Goal: Task Accomplishment & Management: Manage account settings

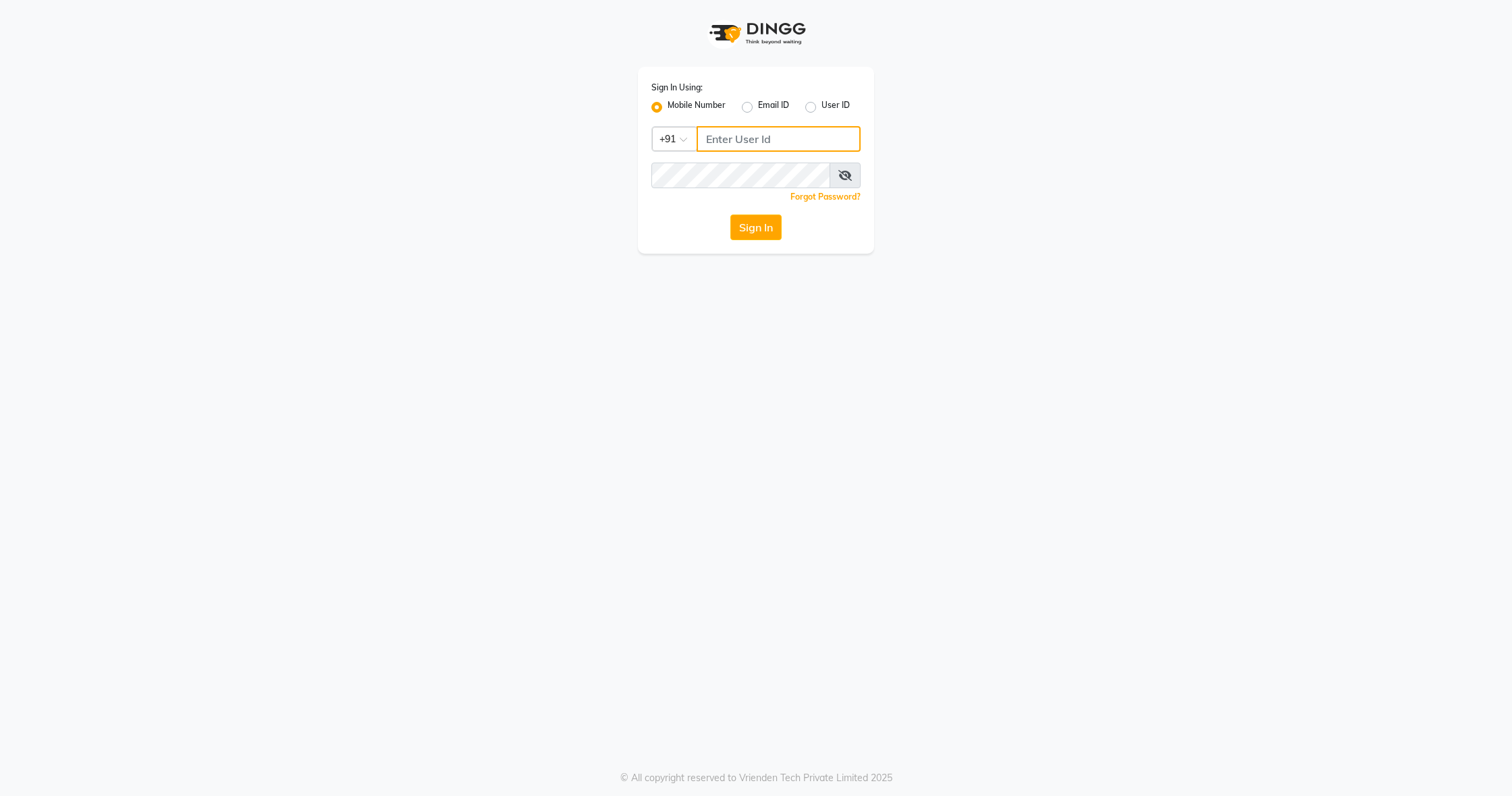
type input "8136868464"
click at [754, 226] on button "Sign In" at bounding box center [756, 227] width 51 height 26
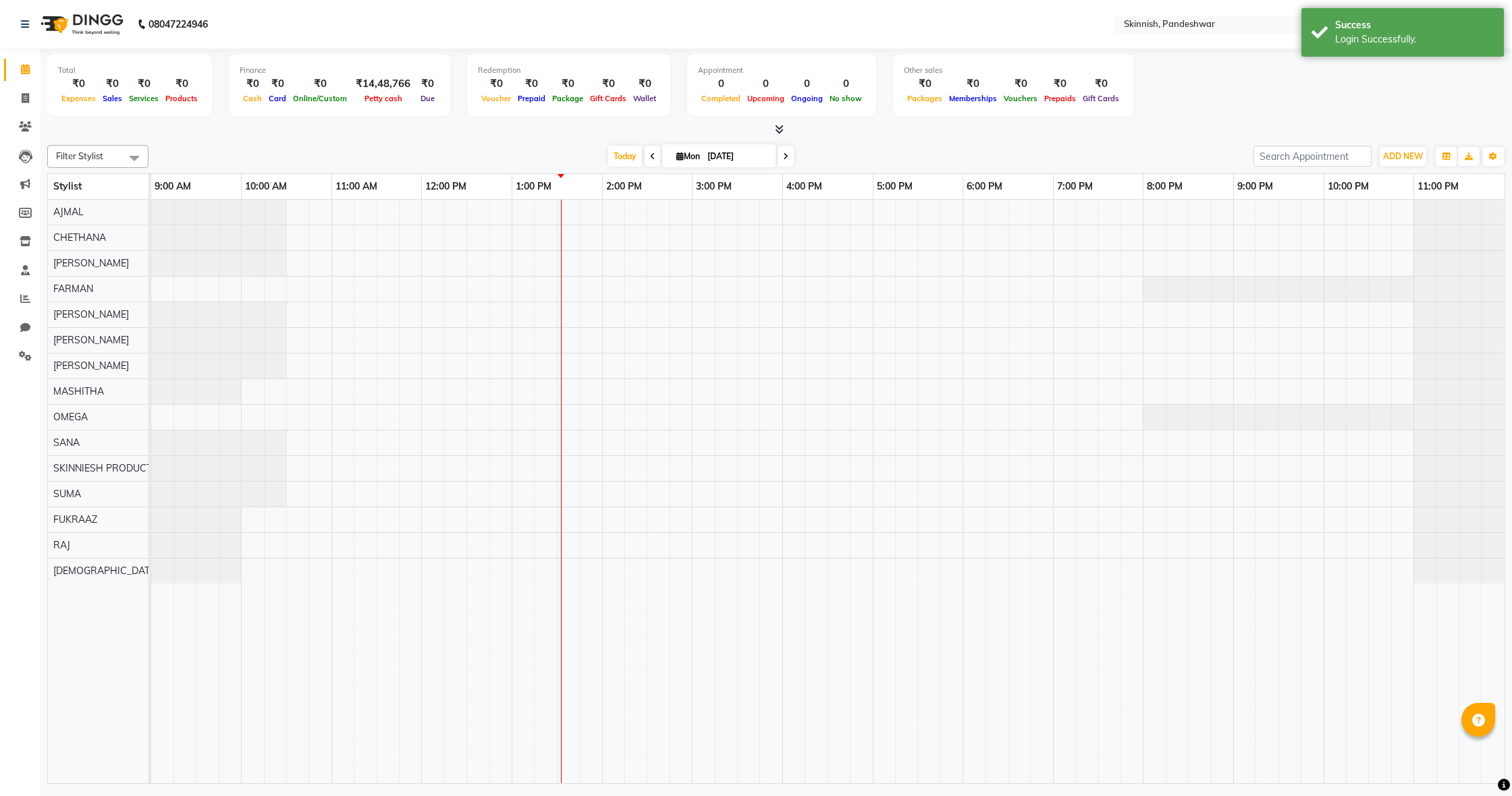
click at [371, 234] on div at bounding box center [828, 491] width 1353 height 583
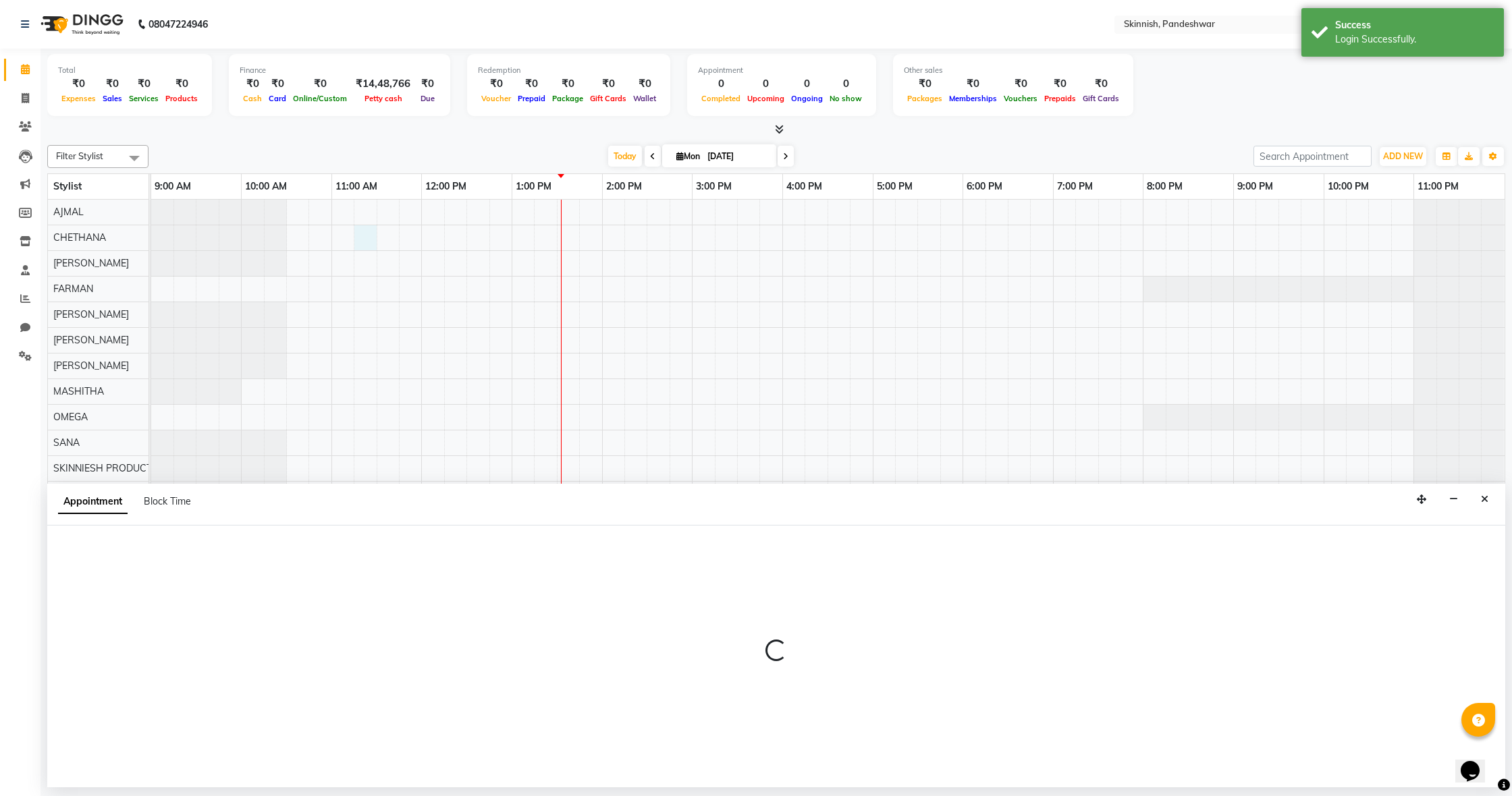
select select "77912"
select select "675"
select select "tentative"
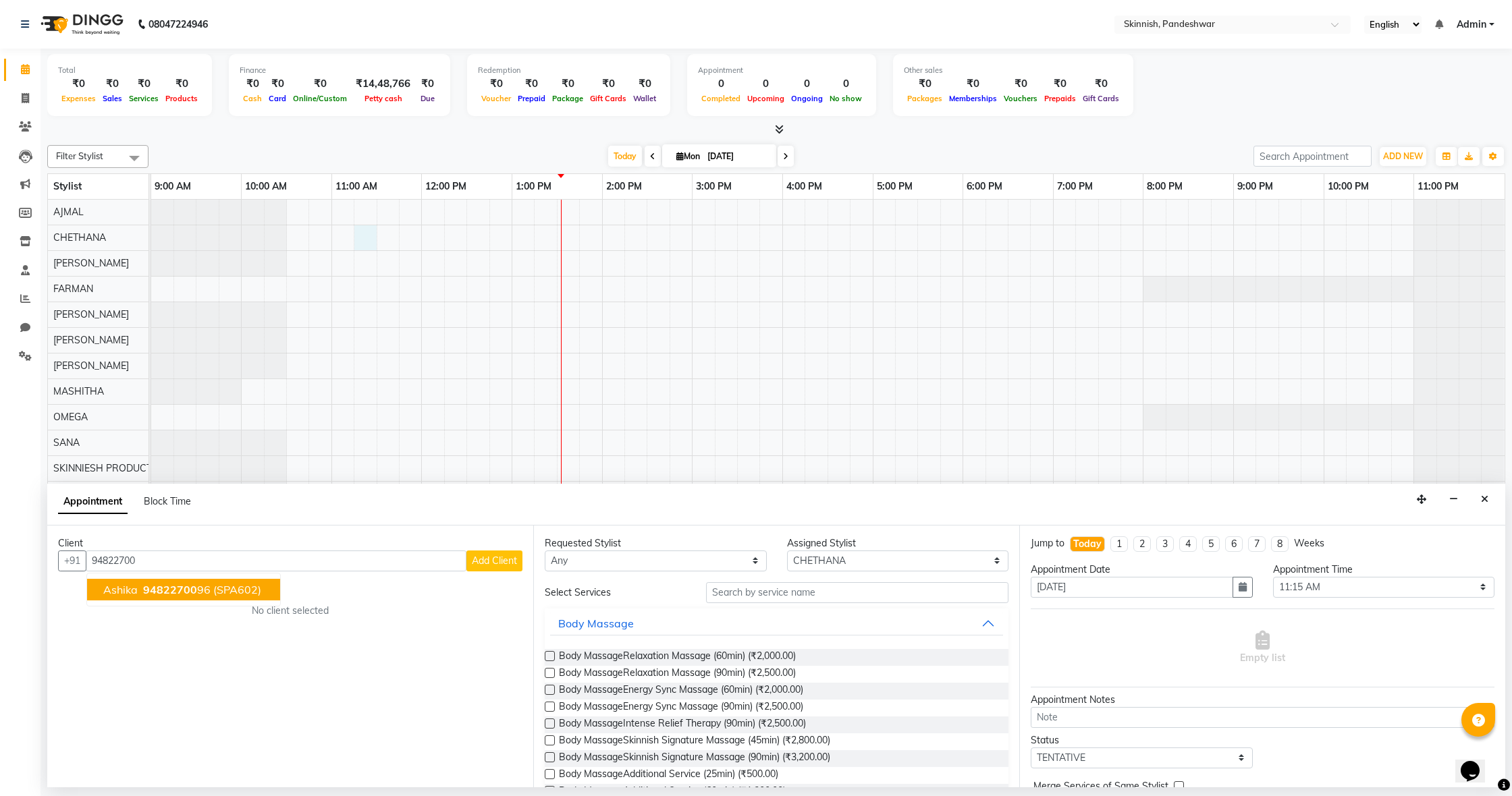
click at [175, 589] on span "94822700" at bounding box center [170, 590] width 54 height 14
type input "9482270096"
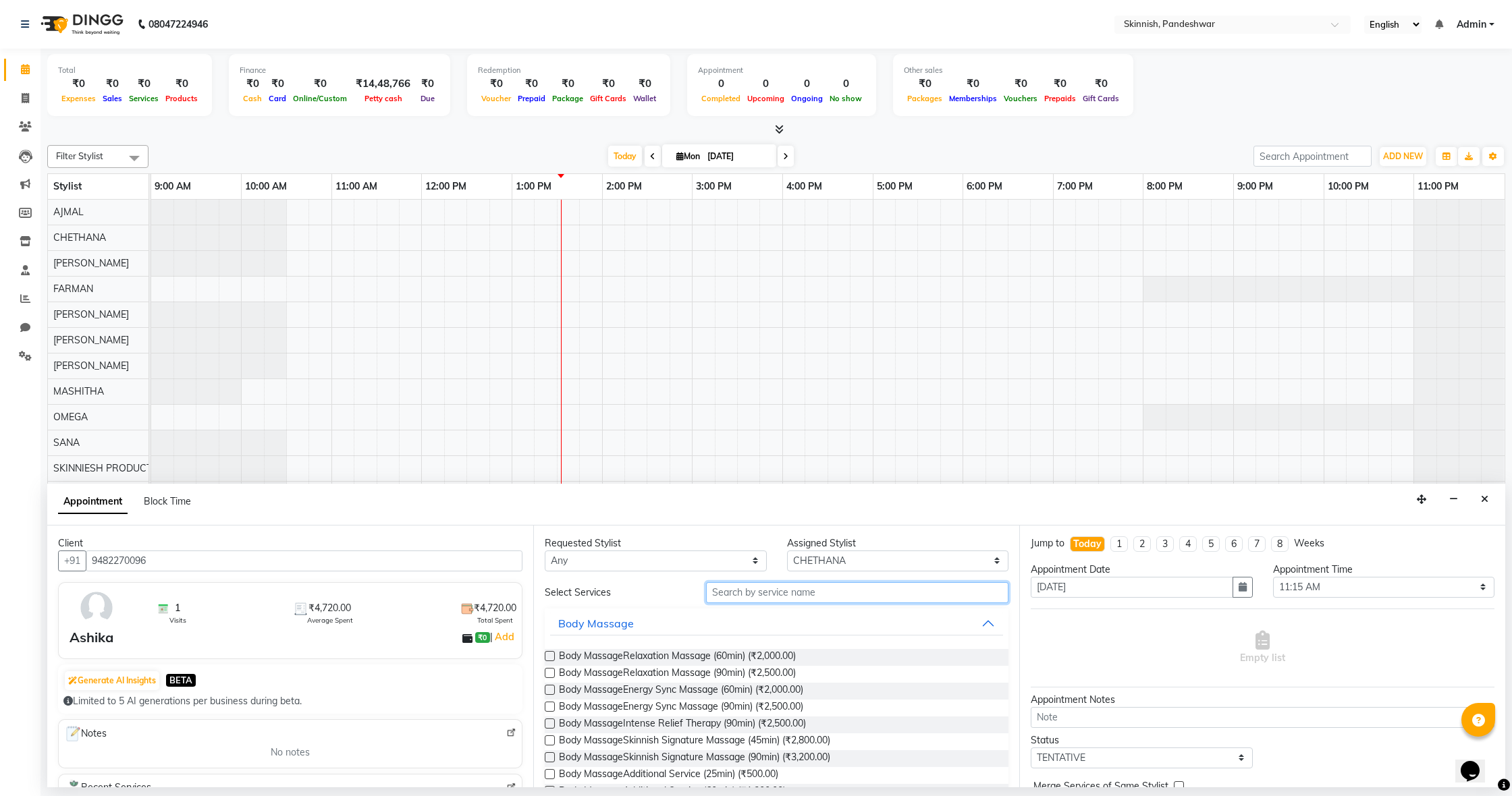
click at [752, 595] on input "text" at bounding box center [857, 593] width 302 height 21
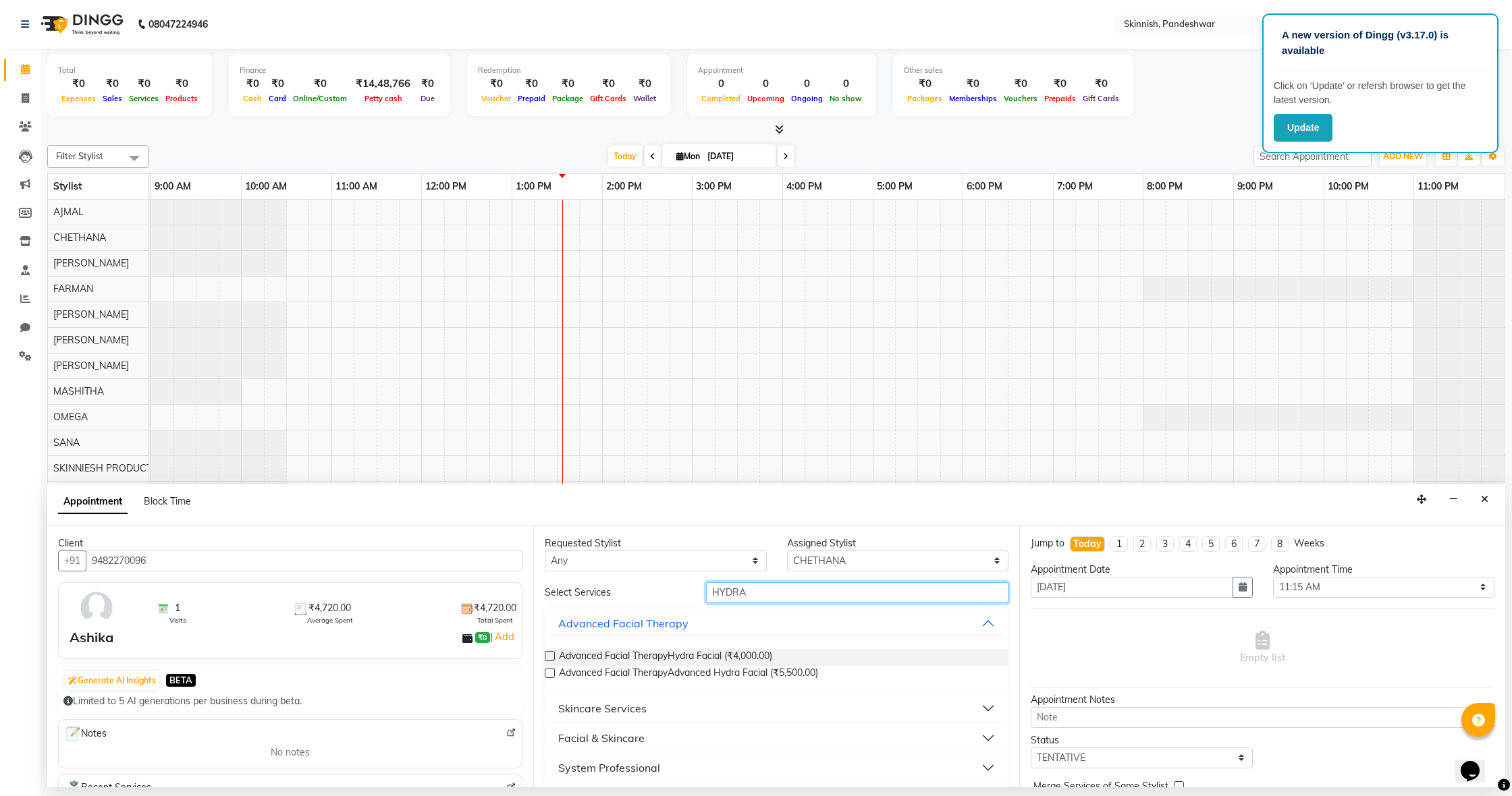
type input "HYDRA"
click at [548, 657] on label at bounding box center [550, 656] width 10 height 10
click at [548, 657] on input "checkbox" at bounding box center [549, 657] width 9 height 9
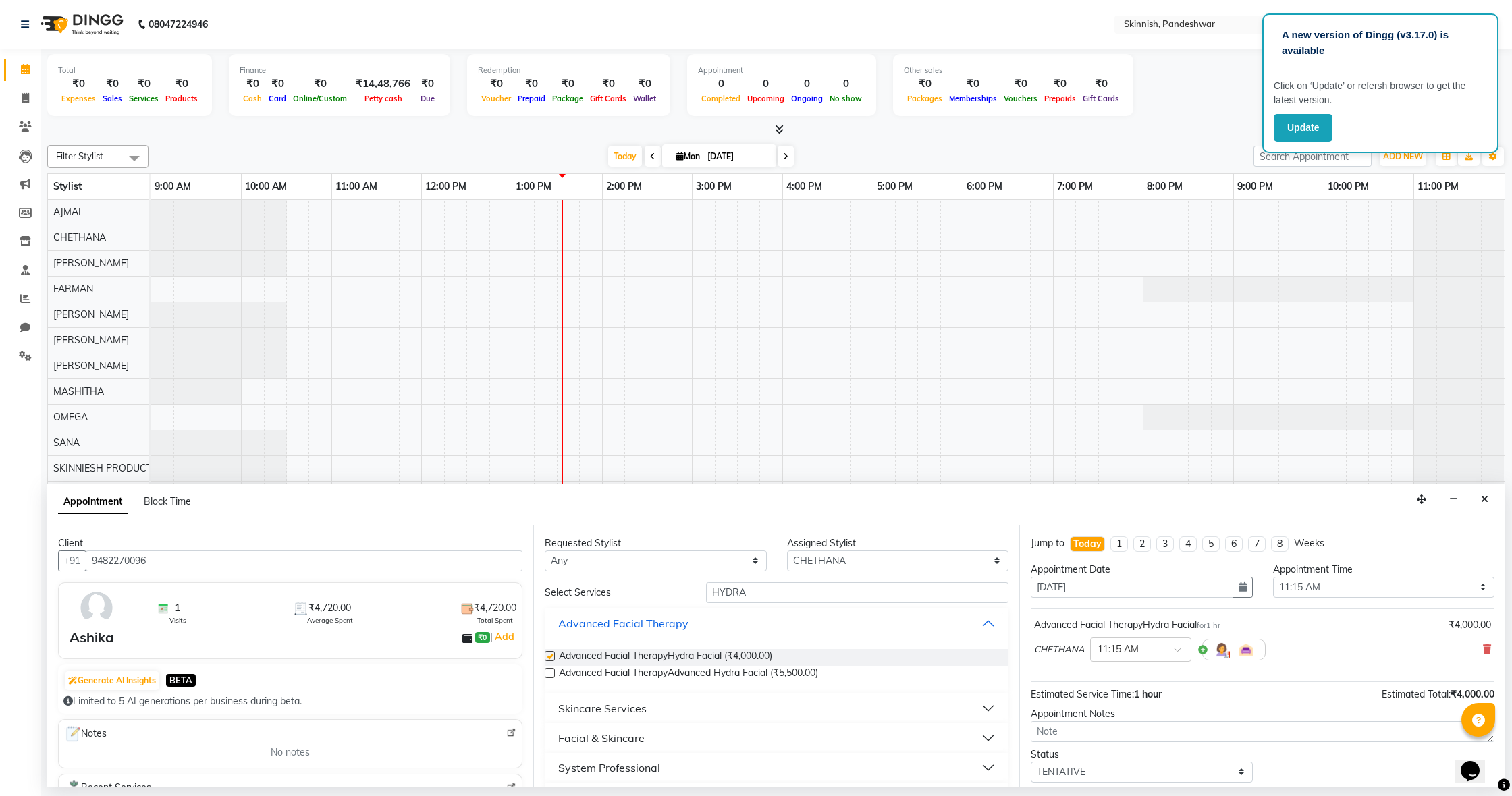
checkbox input "false"
click at [808, 598] on input "HYDRA" at bounding box center [857, 593] width 302 height 21
type input "H"
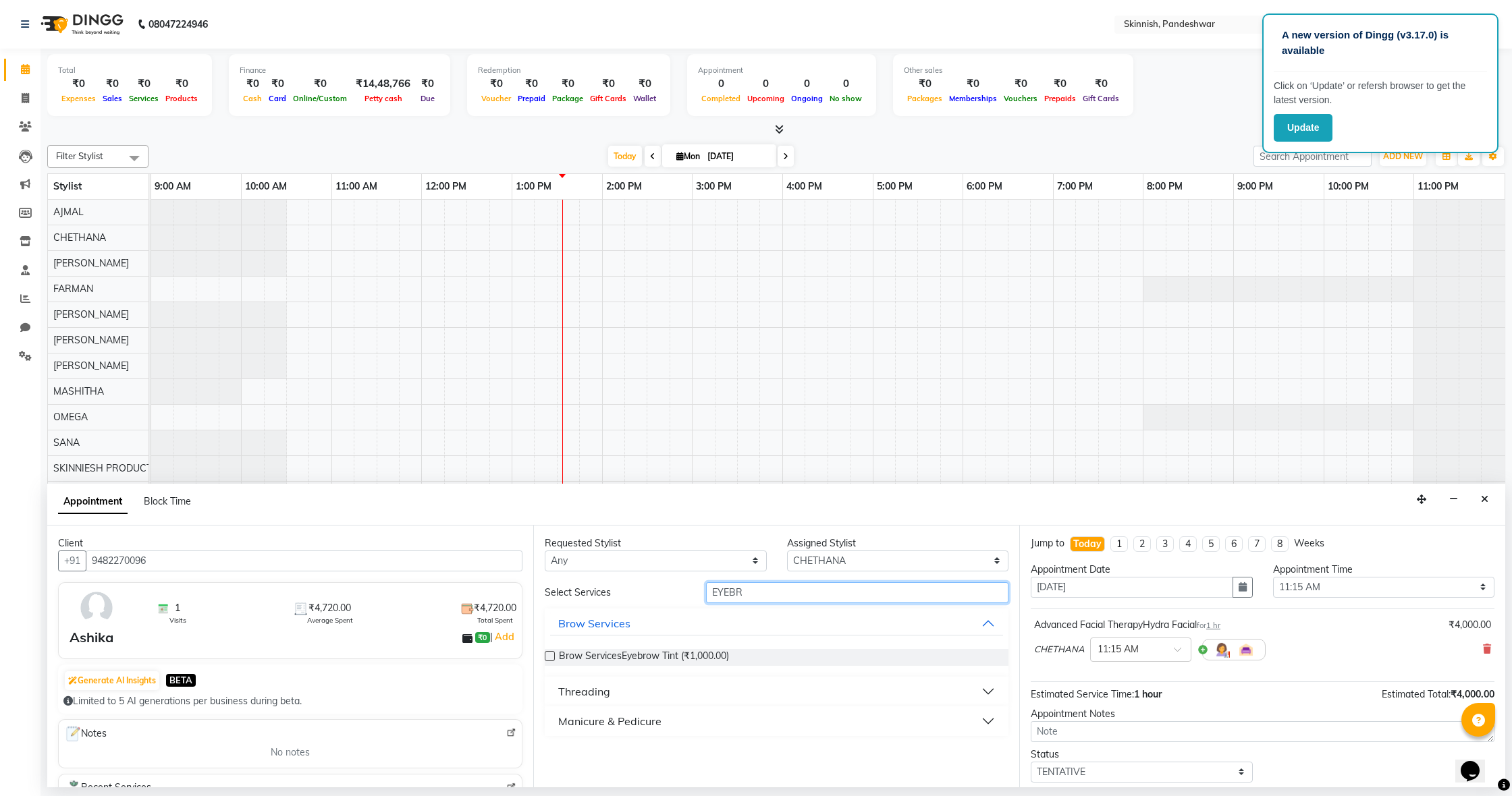
type input "EYEBR"
drag, startPoint x: 590, startPoint y: 693, endPoint x: 586, endPoint y: 701, distance: 8.9
click at [589, 693] on div "Threading" at bounding box center [584, 691] width 52 height 16
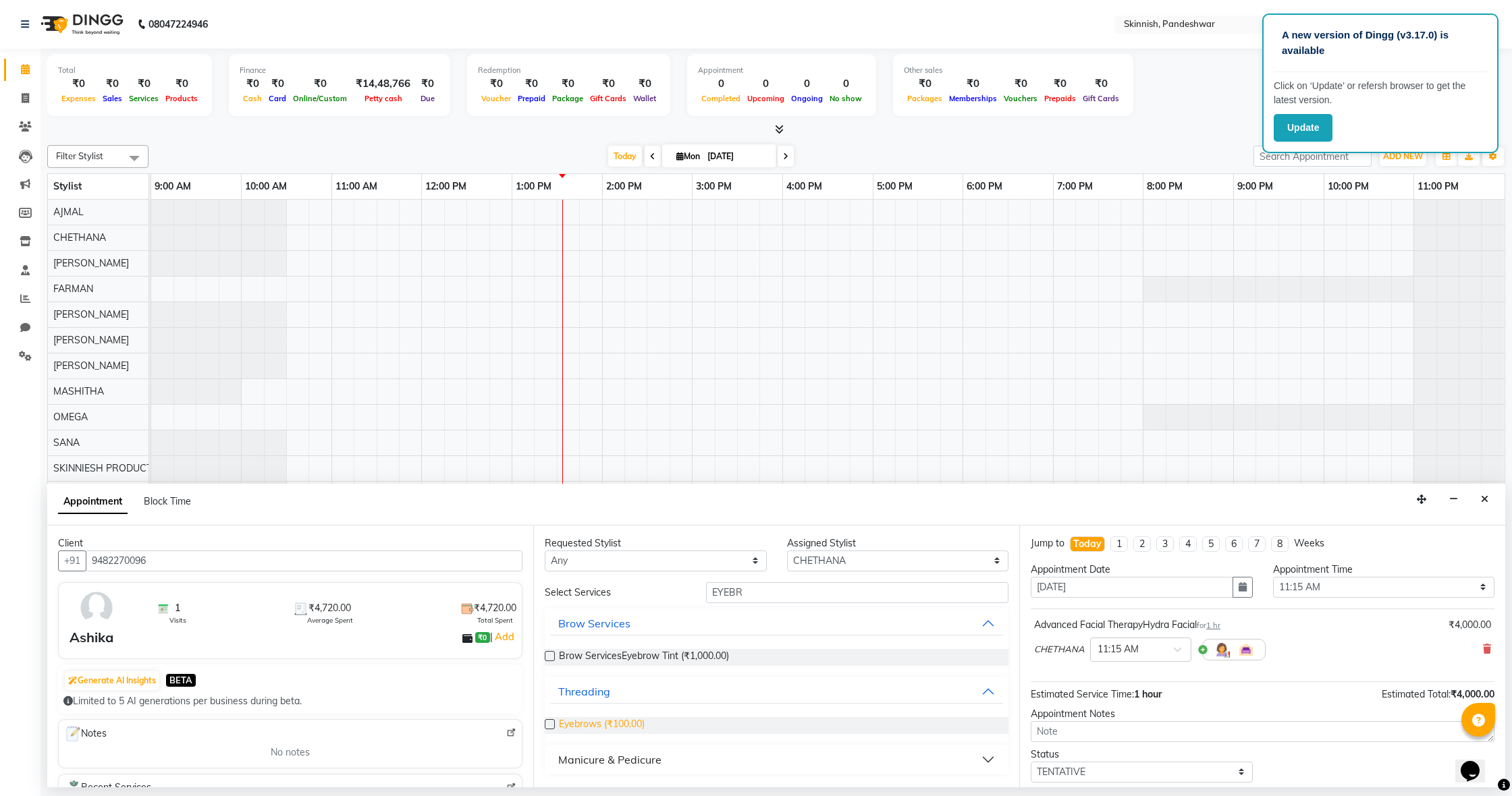
click at [563, 727] on span "Eyebrows (₹100.00)" at bounding box center [602, 725] width 86 height 16
checkbox input "false"
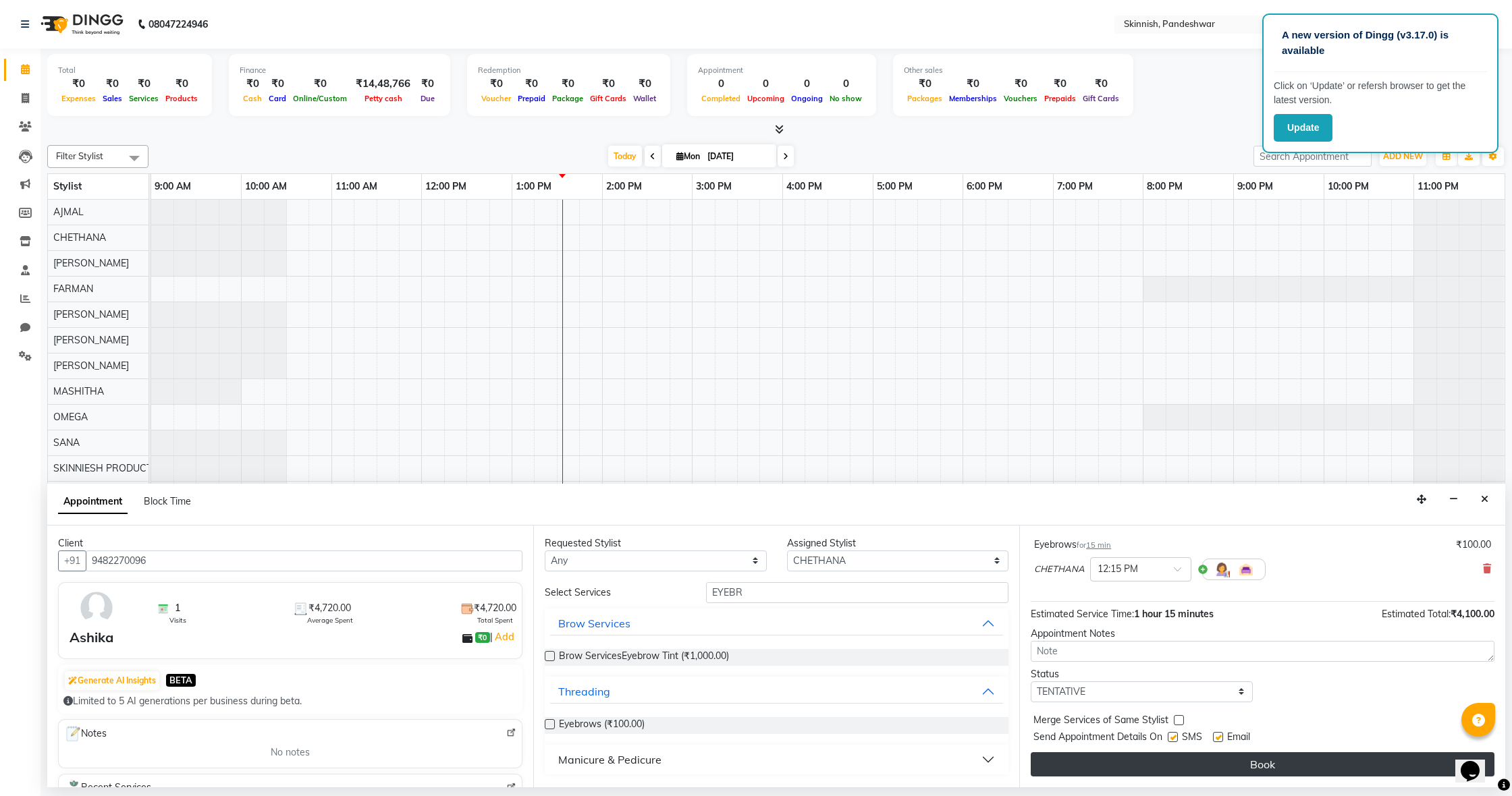
scroll to position [141, 0]
click at [1132, 762] on button "Book" at bounding box center [1263, 765] width 464 height 24
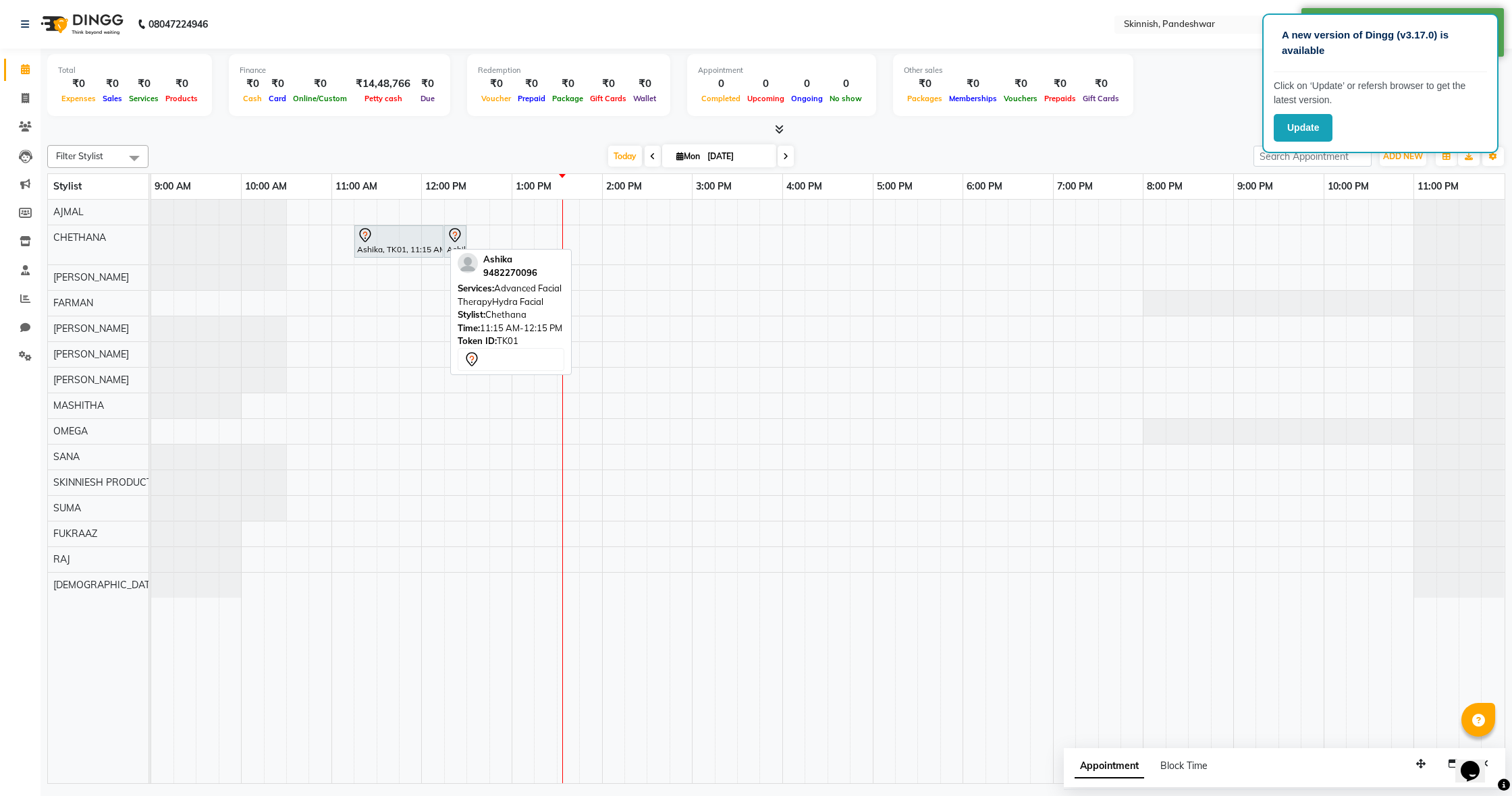
click at [371, 238] on icon at bounding box center [365, 235] width 17 height 16
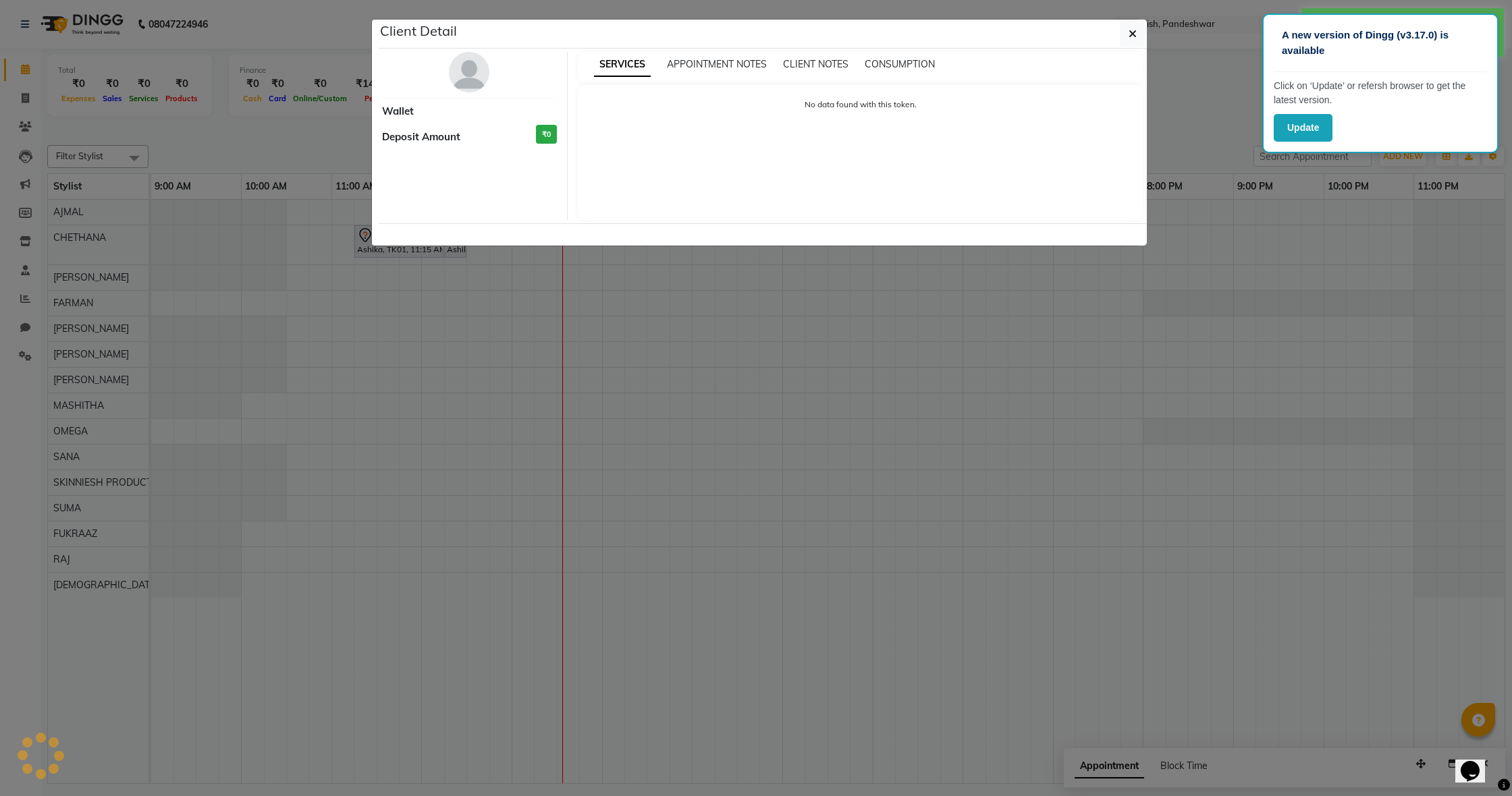
select select "7"
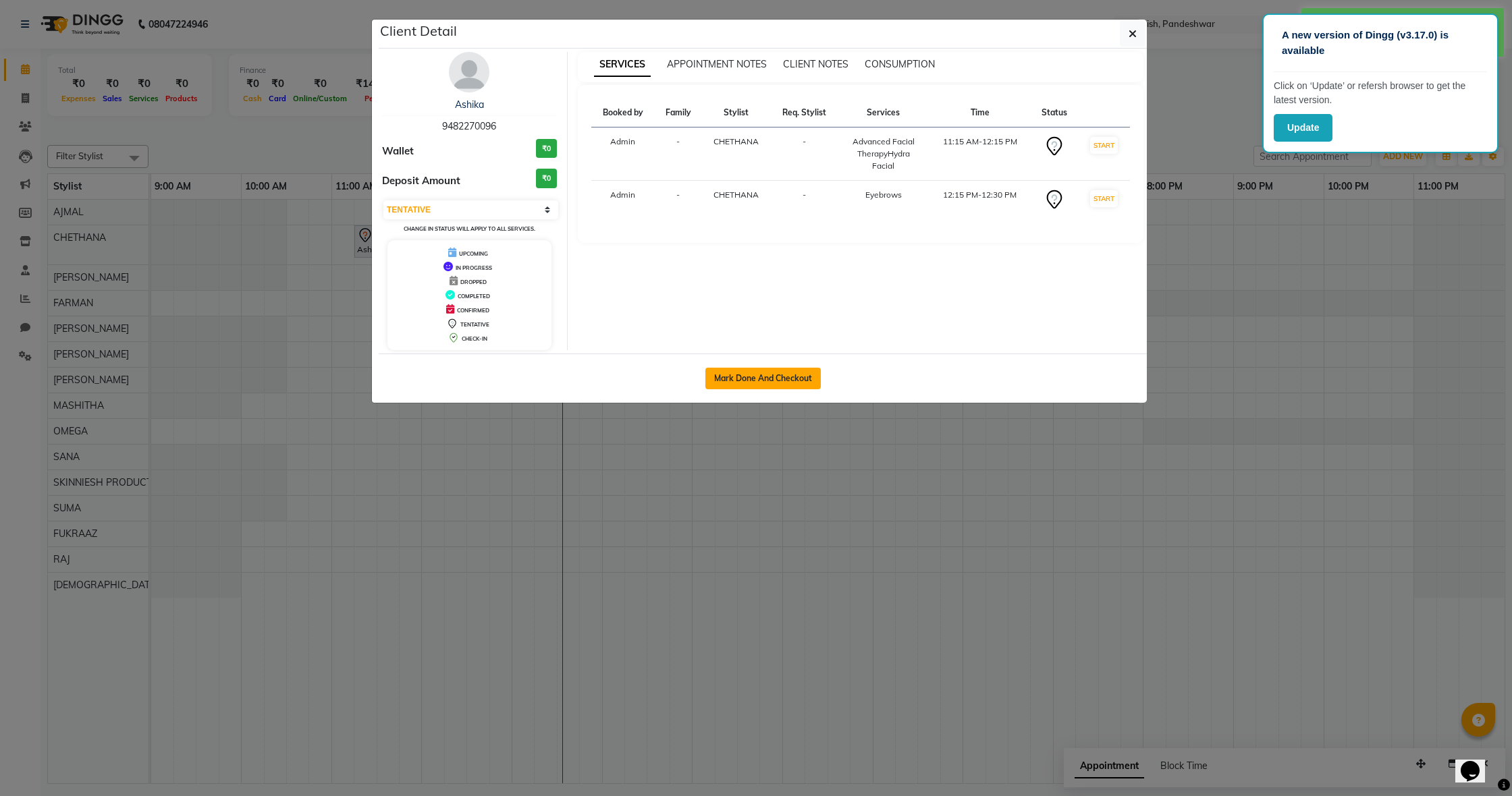
click at [776, 372] on button "Mark Done And Checkout" at bounding box center [763, 378] width 116 height 22
select select "service"
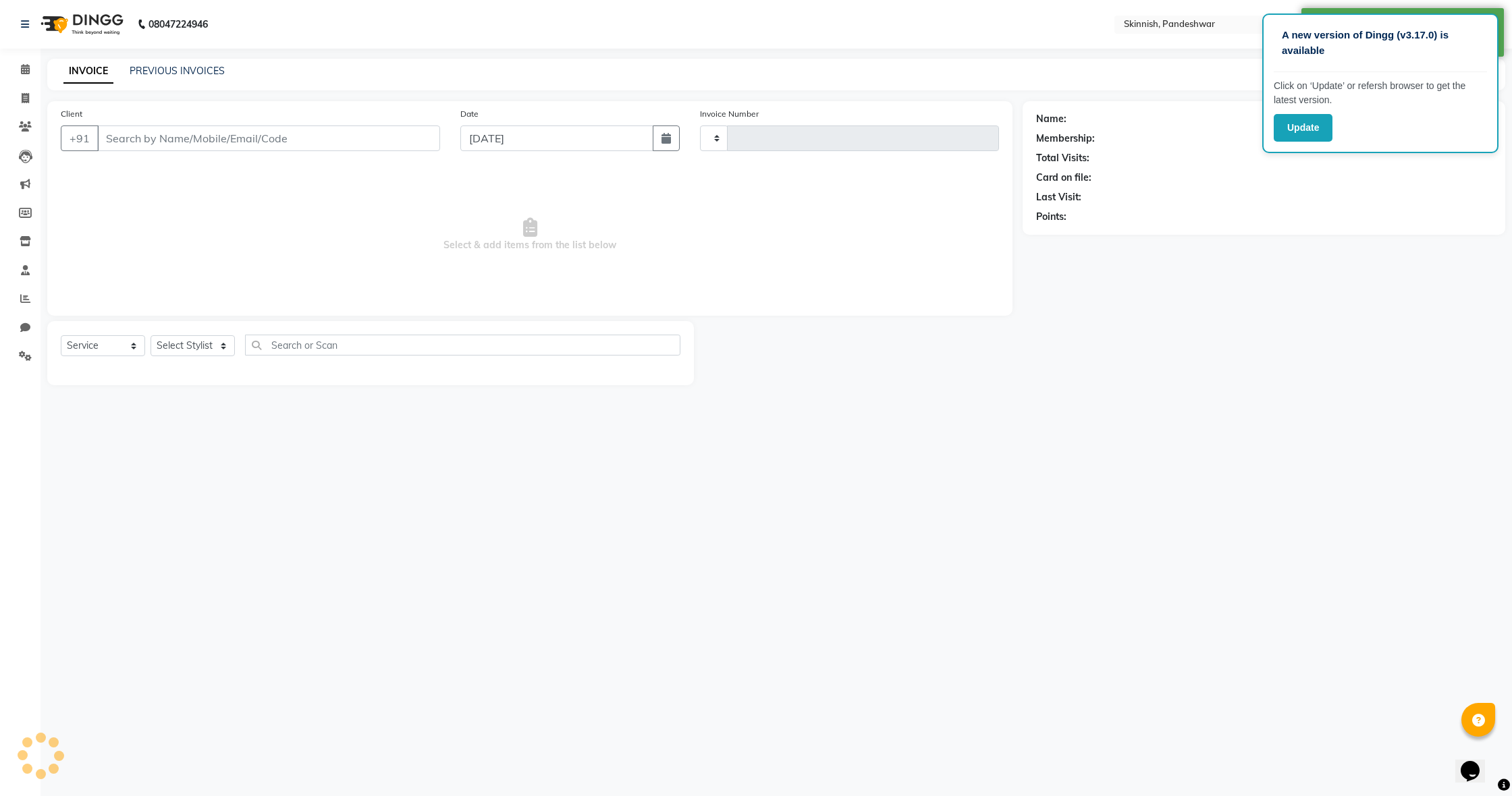
type input "1033"
select select "7886"
type input "9482270096"
select select "77912"
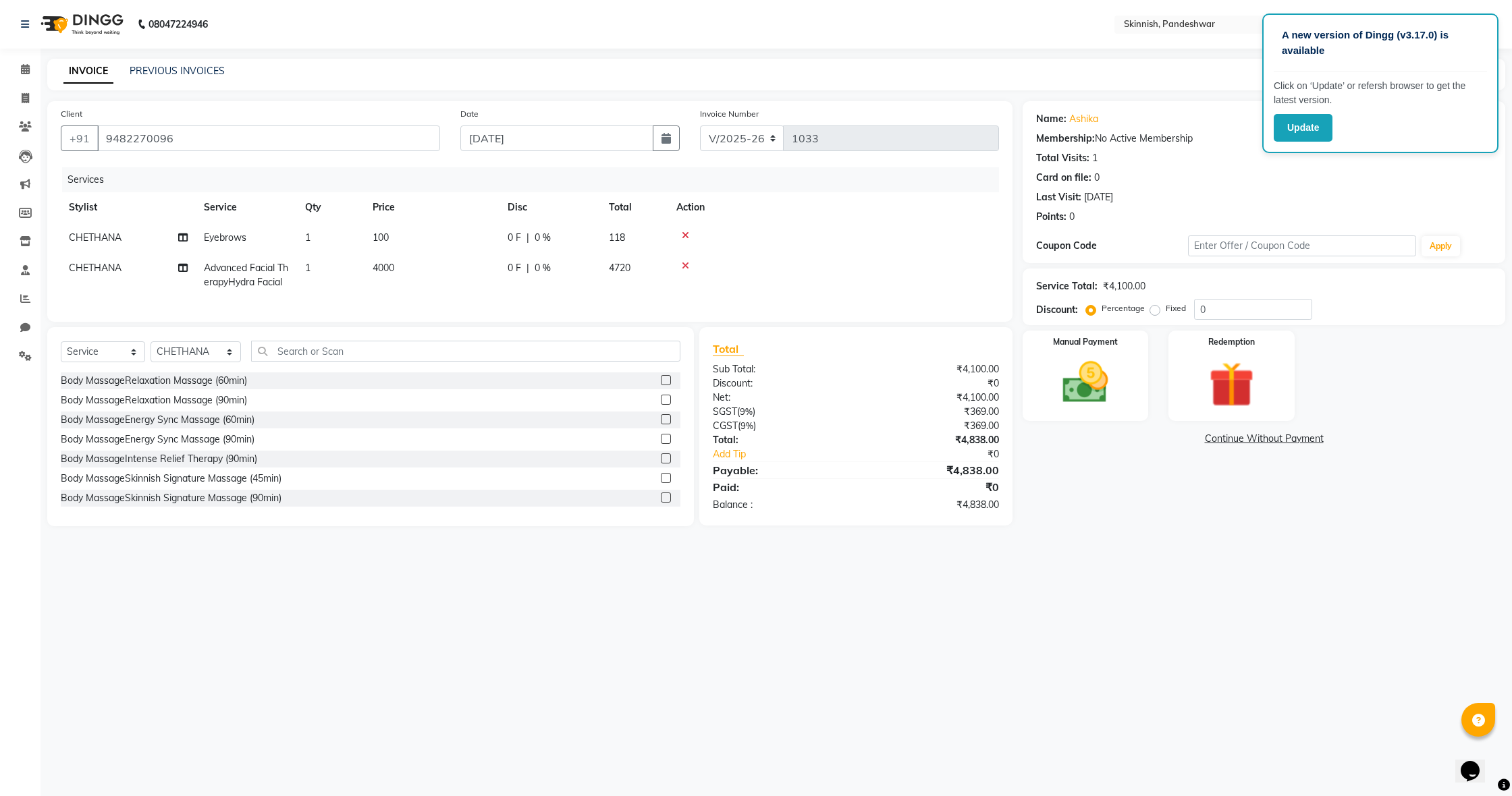
click at [393, 234] on td "100" at bounding box center [432, 237] width 135 height 30
select select "77912"
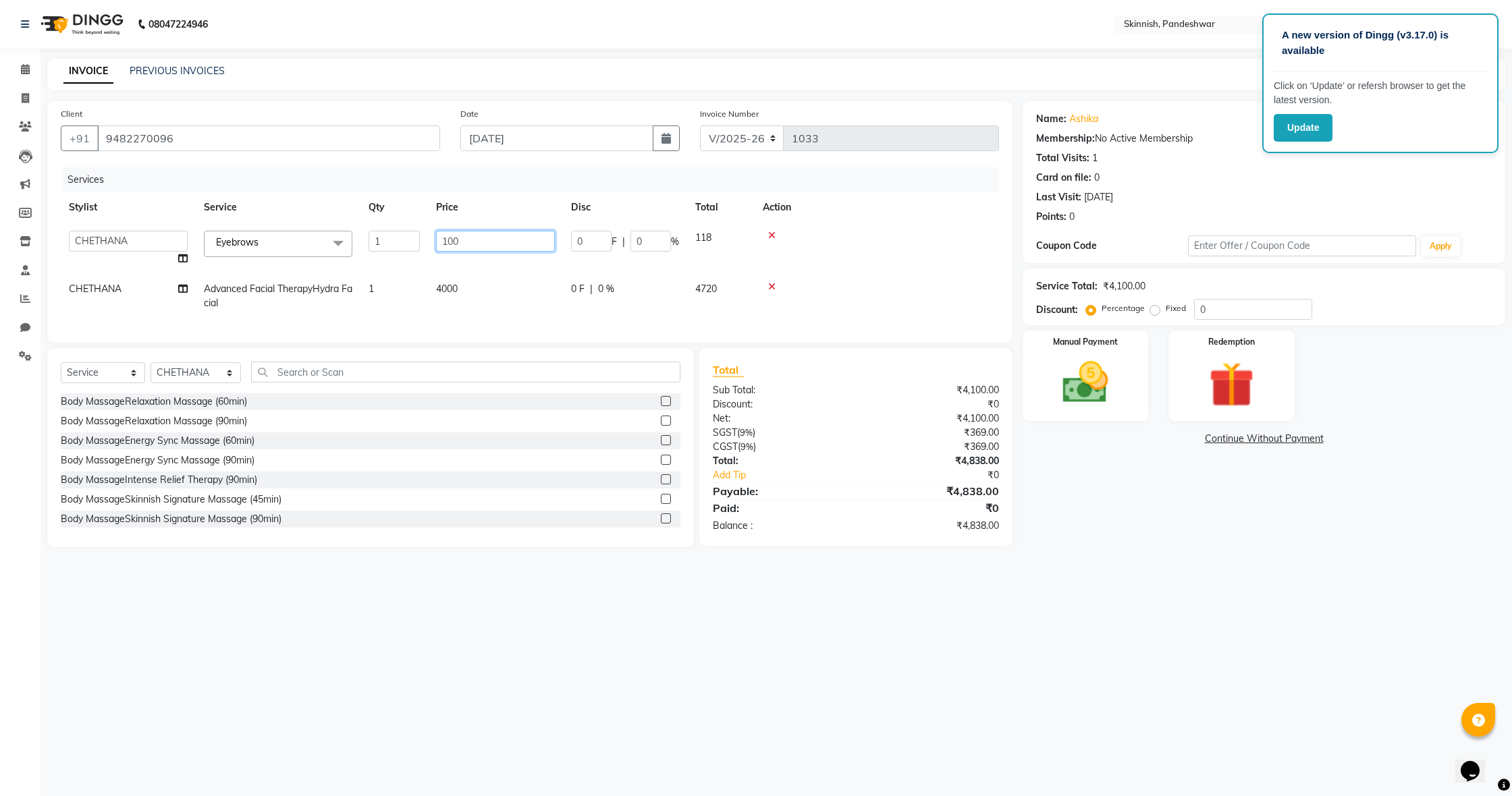
click at [479, 239] on input "100" at bounding box center [495, 241] width 119 height 21
type input "1"
type input "85"
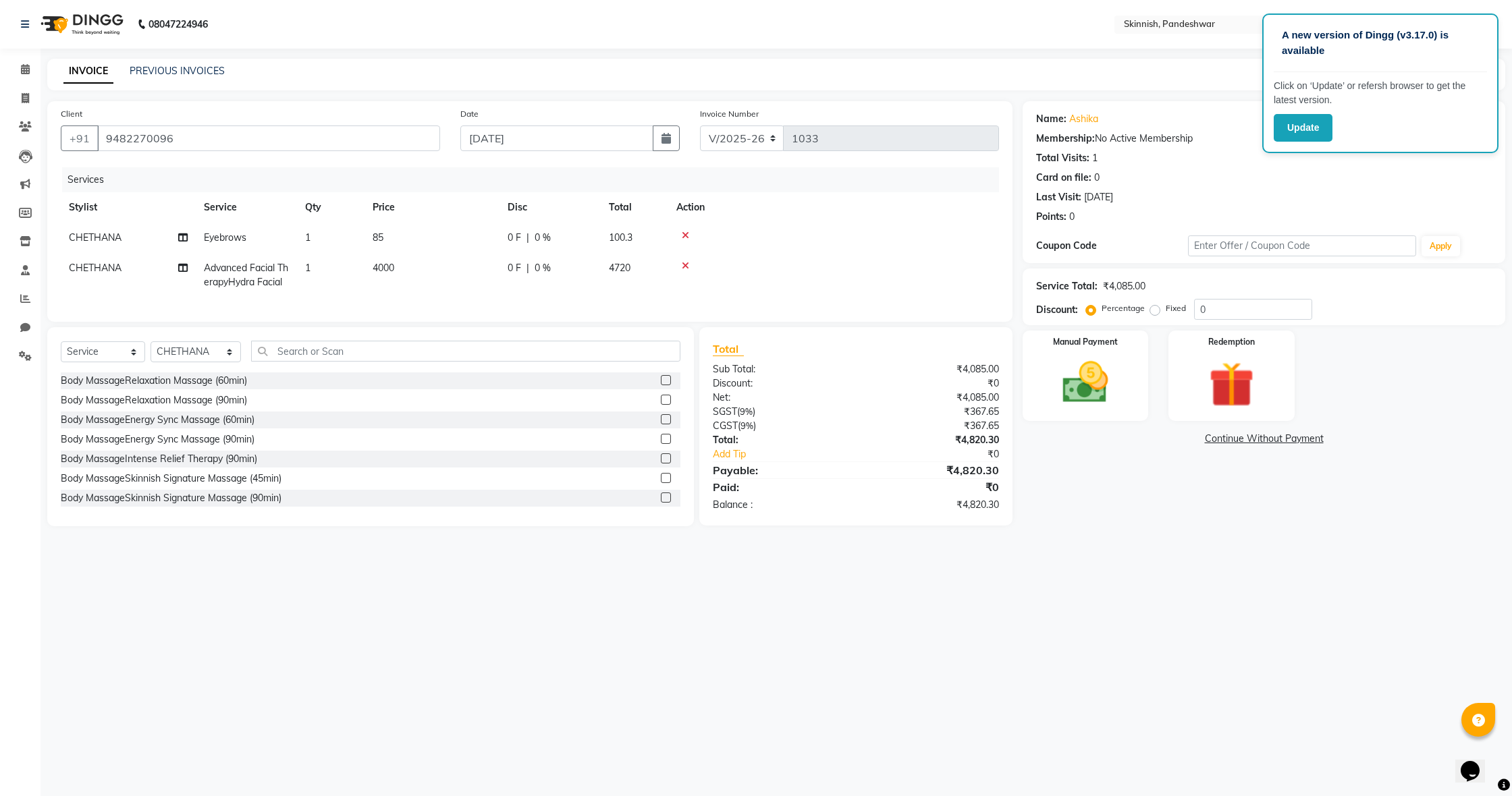
drag, startPoint x: 910, startPoint y: 295, endPoint x: 974, endPoint y: 339, distance: 77.7
click at [908, 296] on td at bounding box center [833, 274] width 331 height 44
drag, startPoint x: 1106, startPoint y: 390, endPoint x: 1137, endPoint y: 406, distance: 34.9
click at [1106, 390] on img at bounding box center [1085, 383] width 77 height 55
click at [1218, 439] on span "UPI" at bounding box center [1219, 439] width 21 height 16
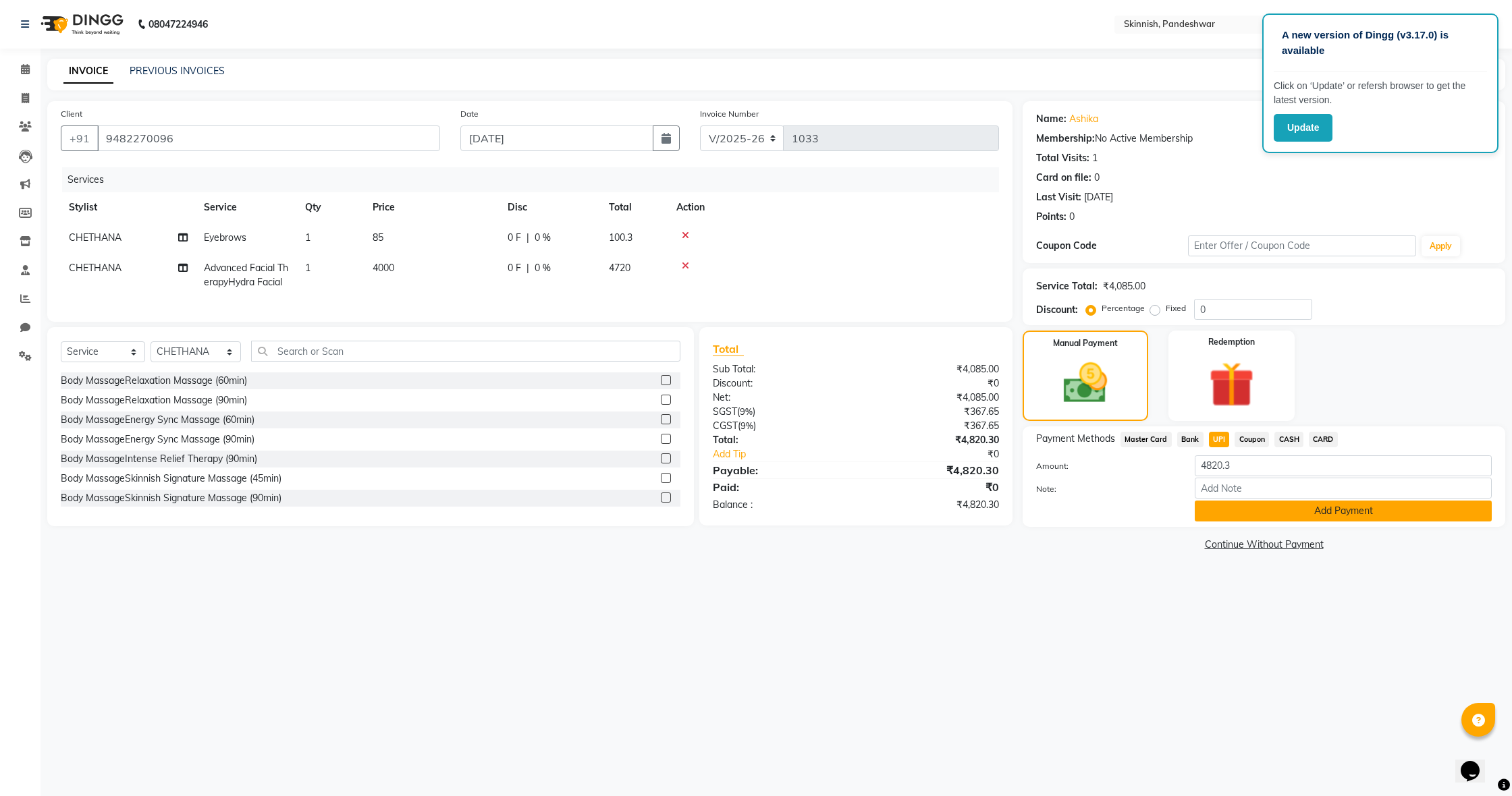
click at [1314, 513] on button "Add Payment" at bounding box center [1344, 511] width 297 height 21
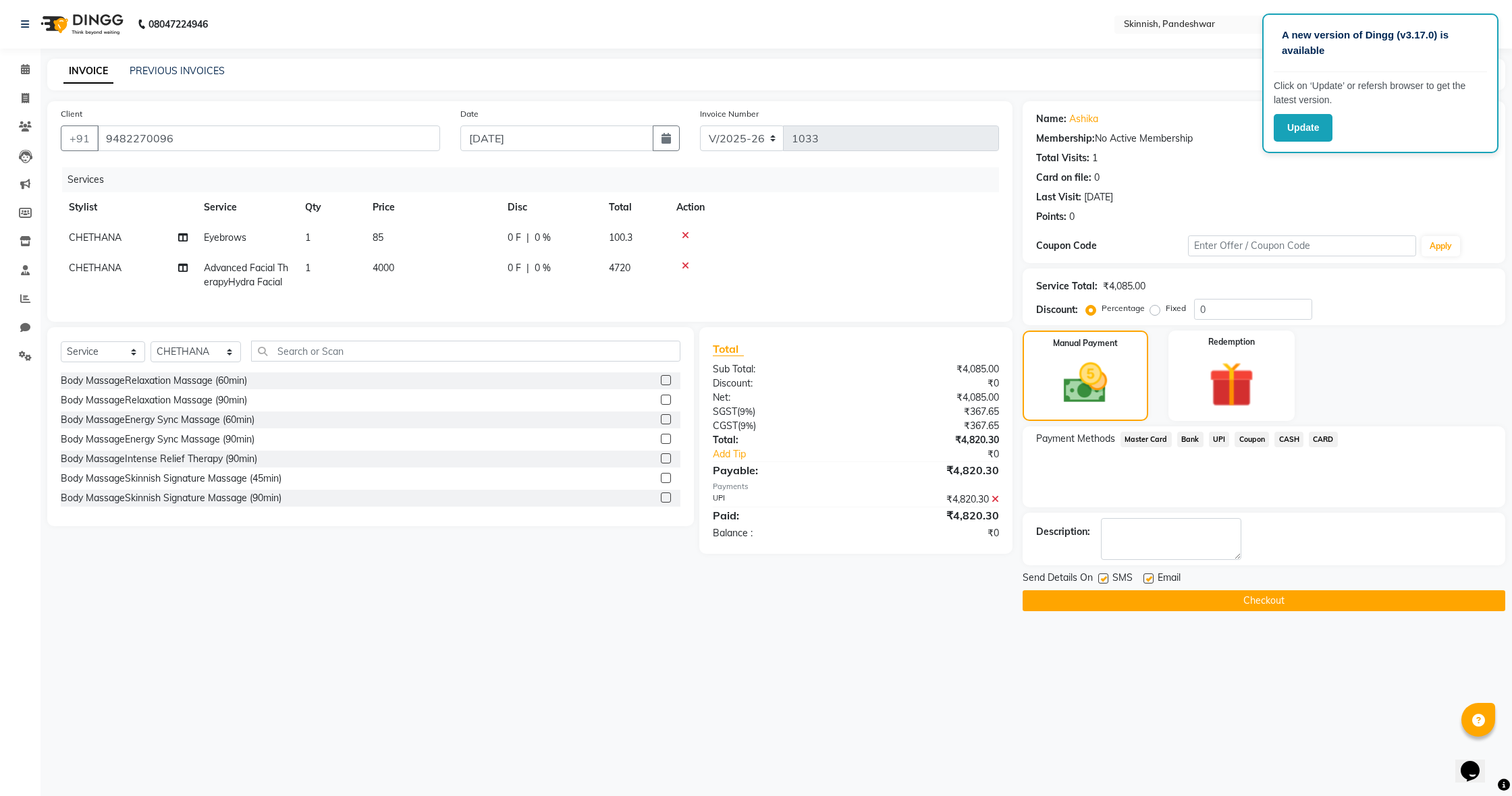
click at [1301, 603] on button "Checkout" at bounding box center [1264, 601] width 483 height 21
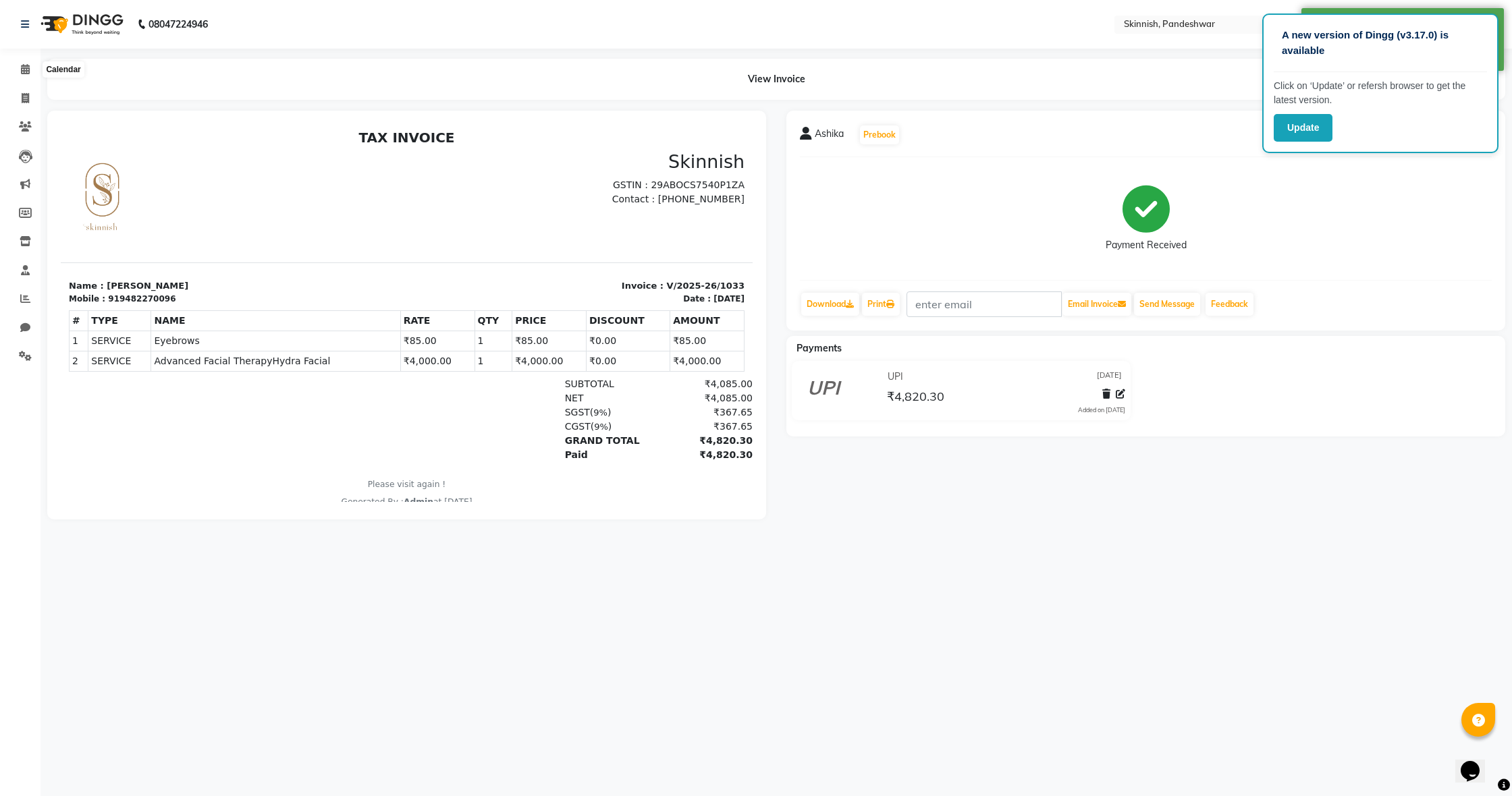
drag, startPoint x: 23, startPoint y: 73, endPoint x: 41, endPoint y: 68, distance: 18.7
click at [23, 73] on icon at bounding box center [25, 69] width 9 height 10
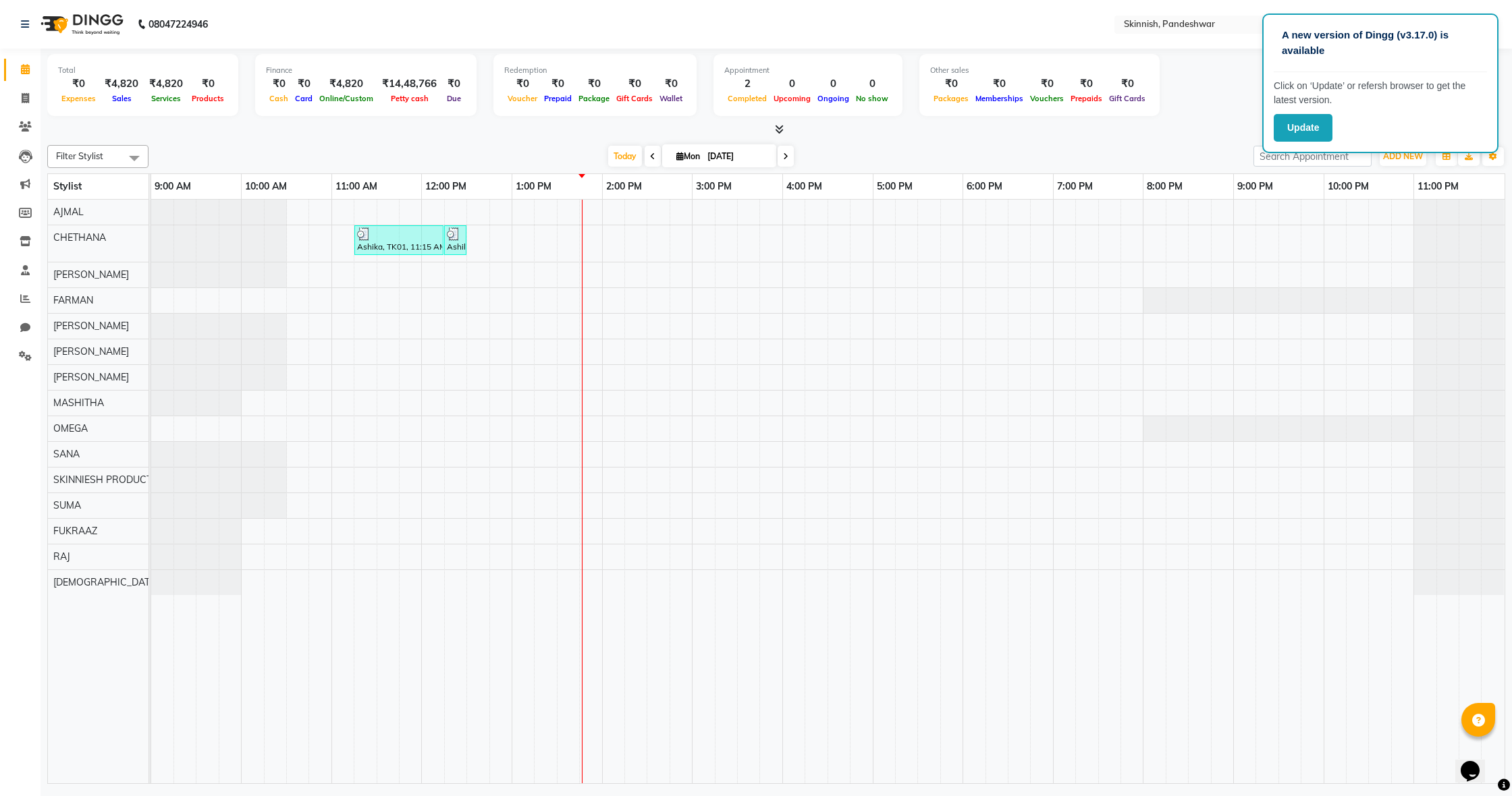
click at [317, 299] on div "Ashika, TK01, 11:15 AM-12:15 PM, Advanced Facial TherapyHydra Facial Ashika, TK…" at bounding box center [828, 491] width 1353 height 583
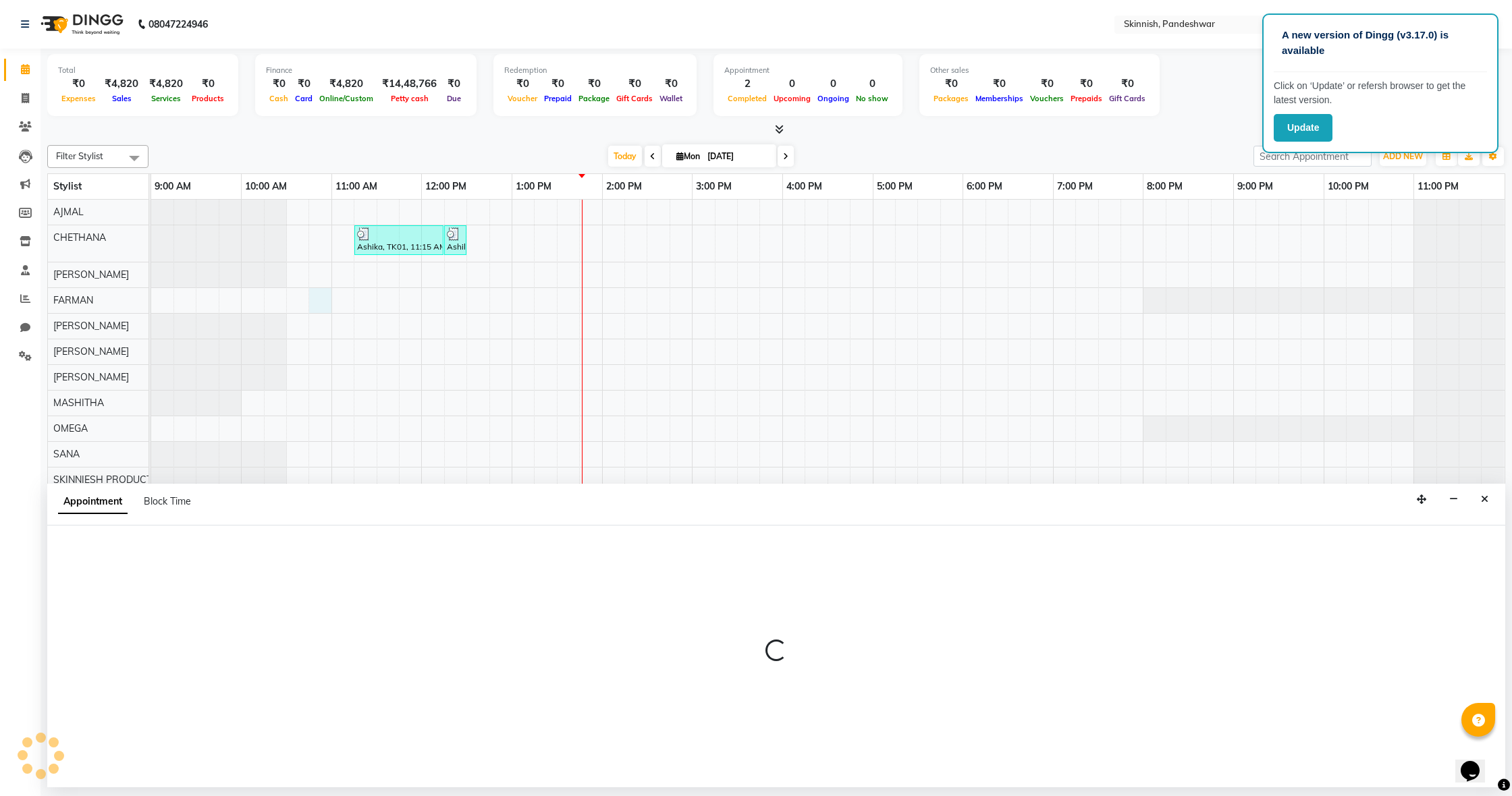
select select "70540"
select select "tentative"
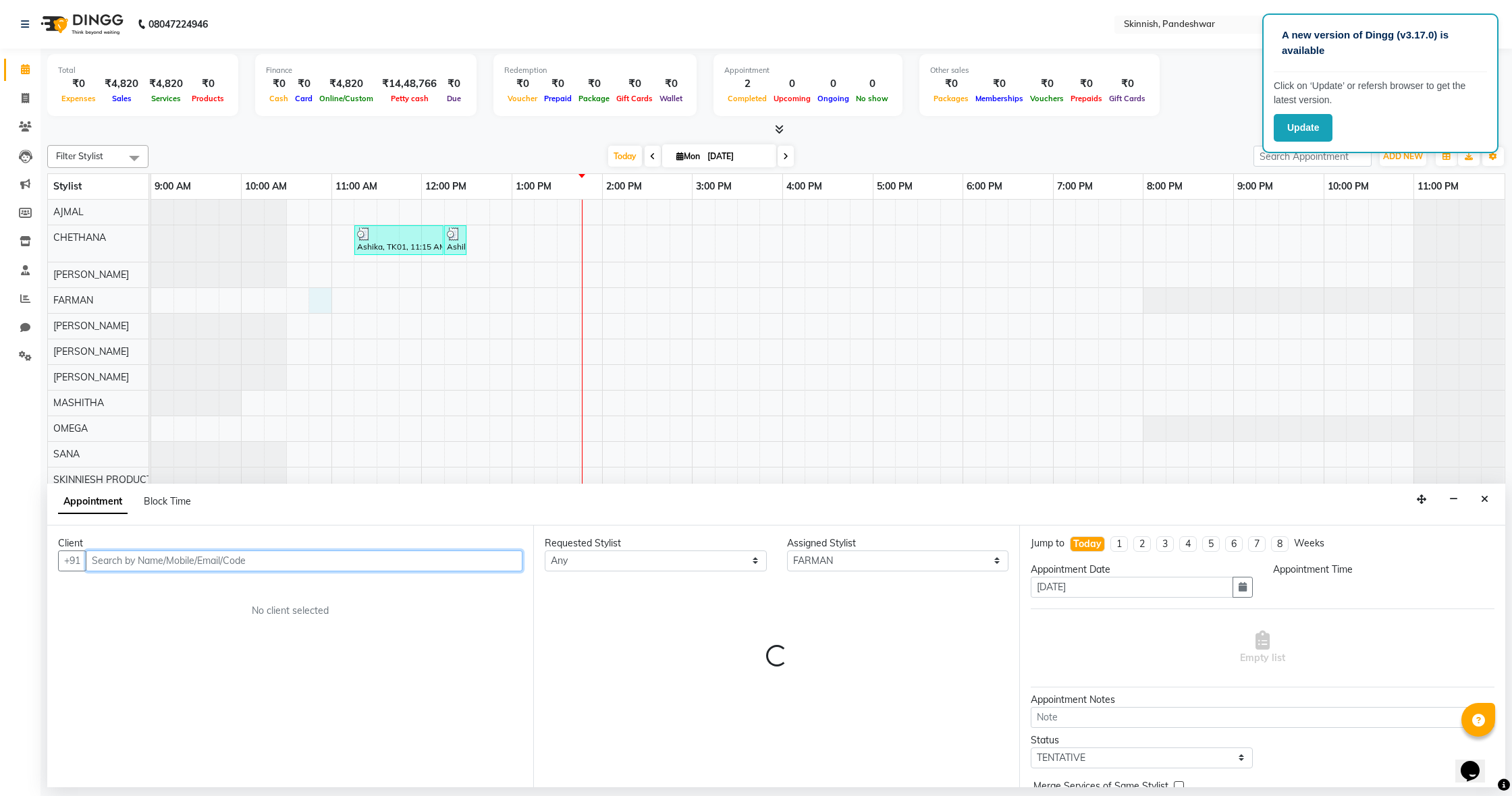
select select "645"
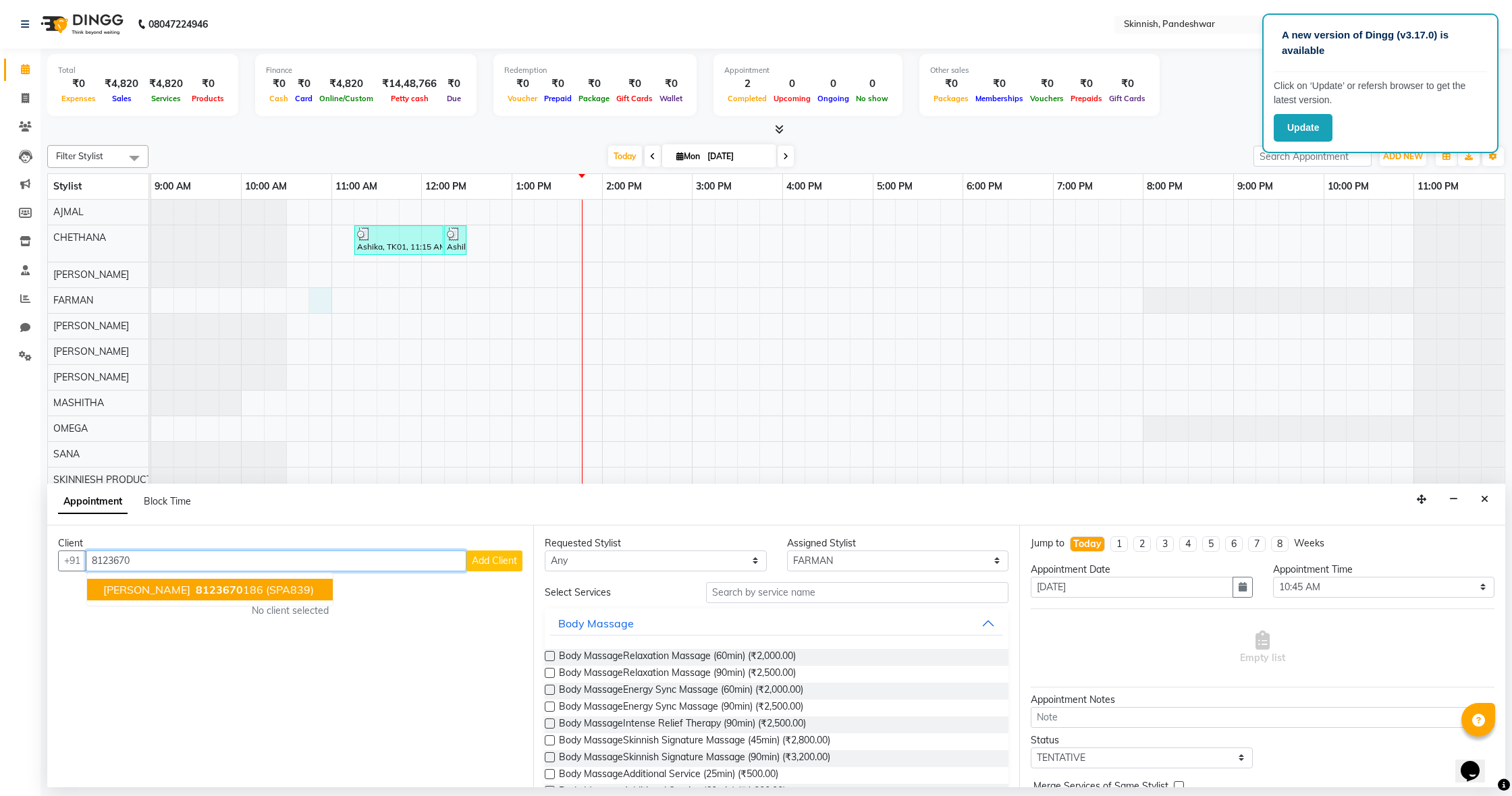
click at [266, 589] on span "(SPA839)" at bounding box center [289, 590] width 48 height 14
type input "8123670186"
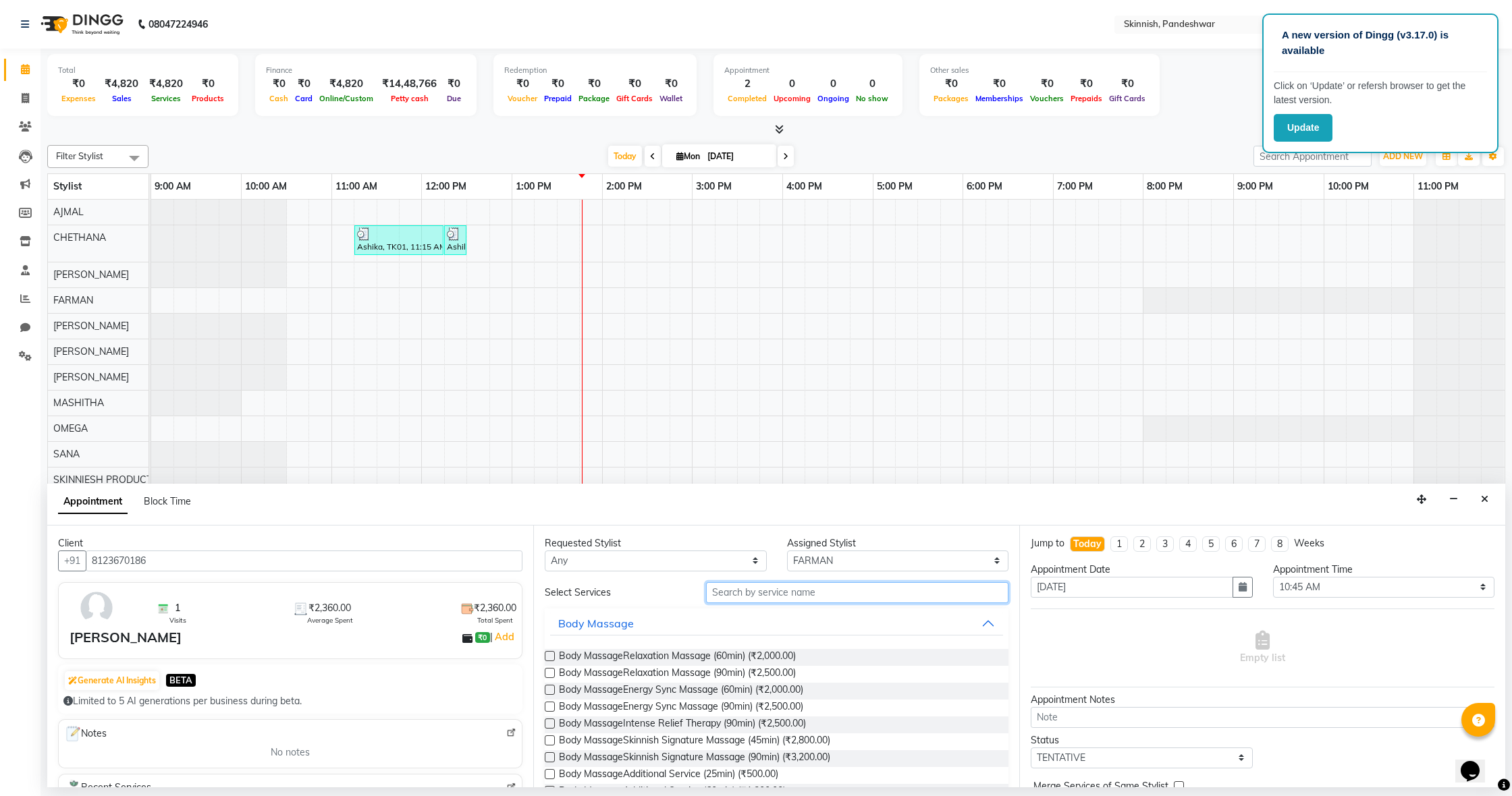
click at [908, 586] on input "text" at bounding box center [857, 593] width 302 height 21
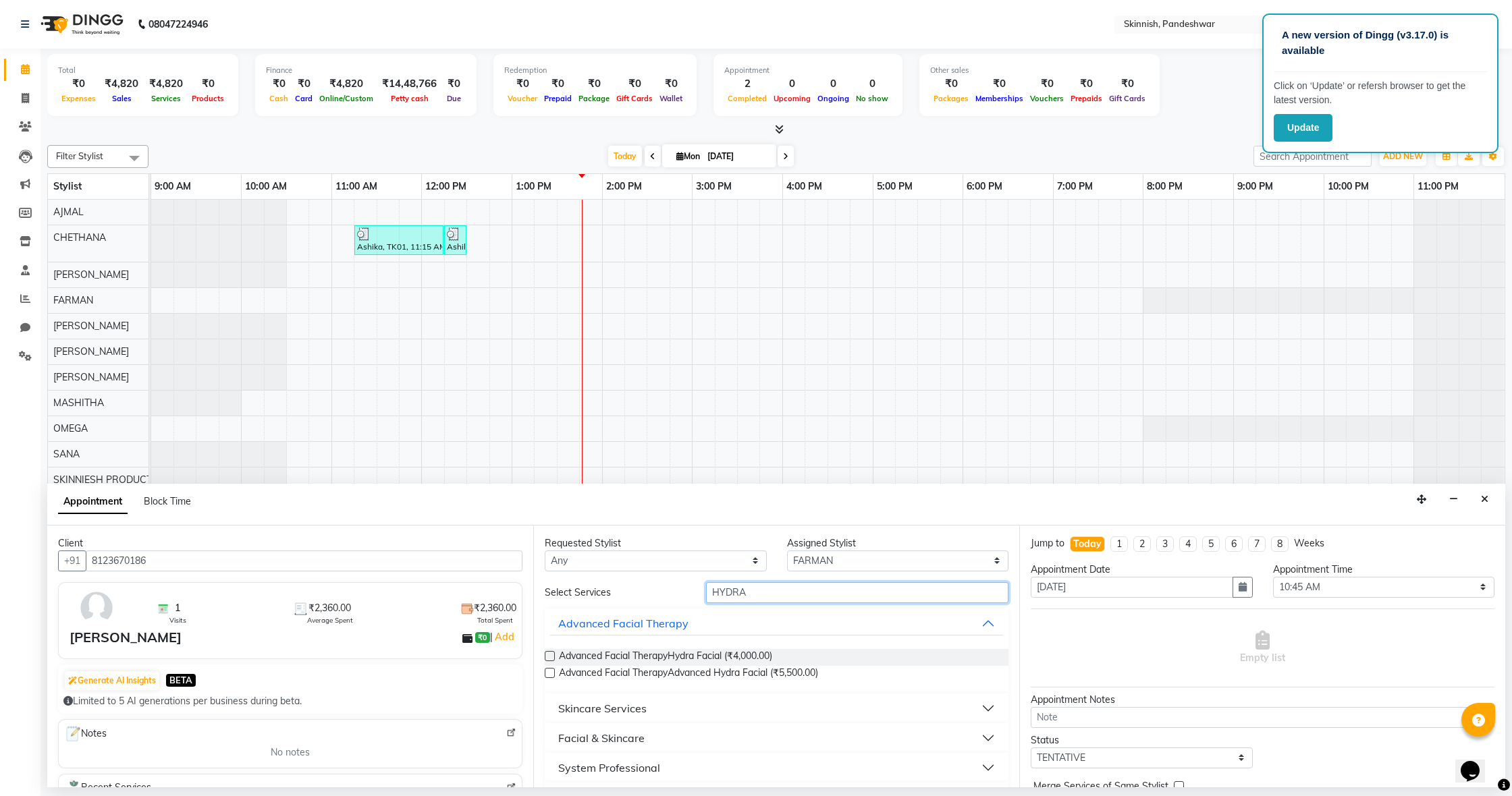
type input "HYDRA"
click at [548, 655] on label at bounding box center [550, 656] width 10 height 10
click at [548, 655] on input "checkbox" at bounding box center [549, 657] width 9 height 9
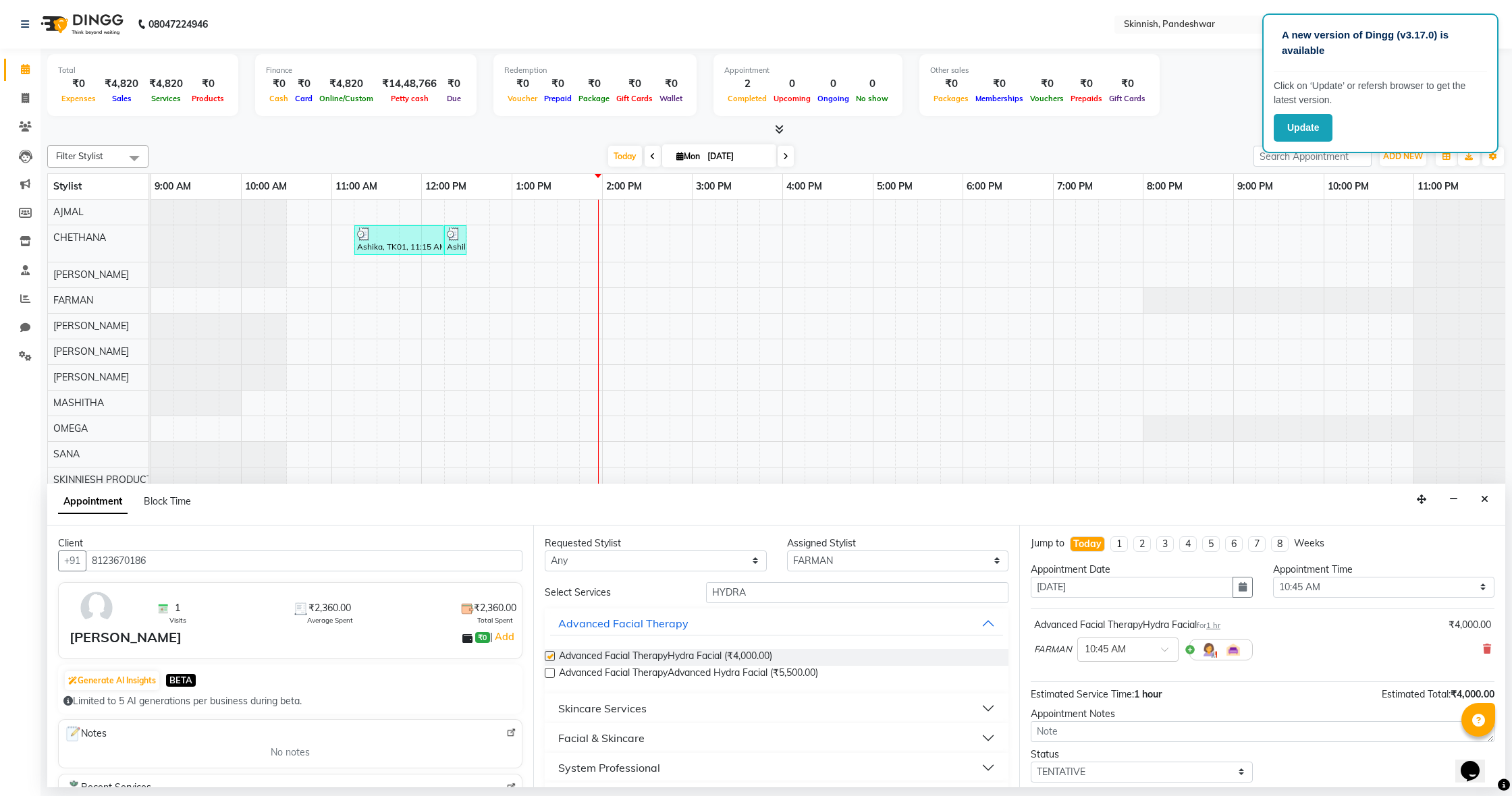
checkbox input "false"
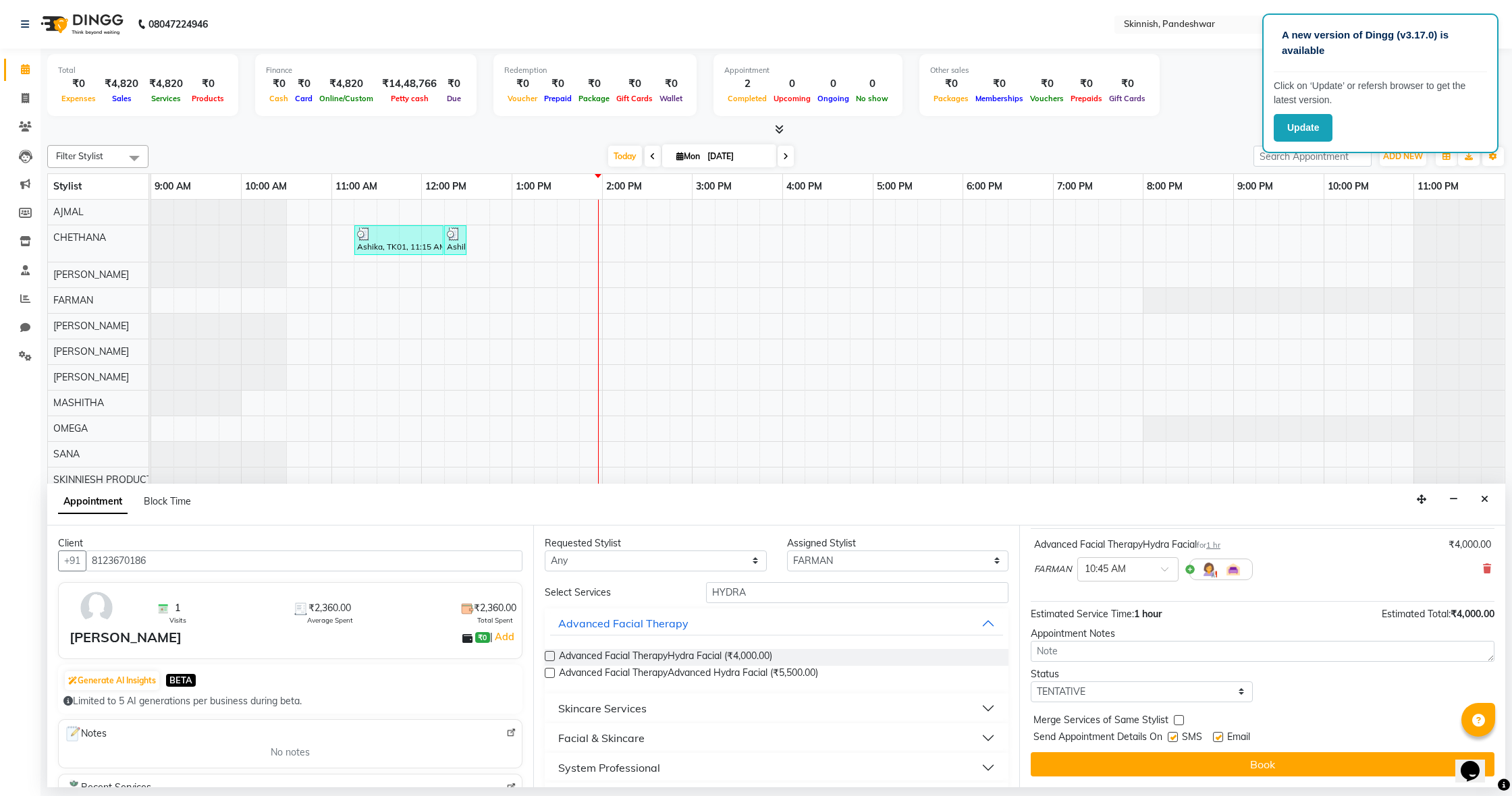
scroll to position [80, 0]
click at [1077, 749] on div "Jump to Today 1 2 3 4 5 6 7 8 Weeks Appointment Date 01-09-2025 Appointment Tim…" at bounding box center [1263, 656] width 486 height 262
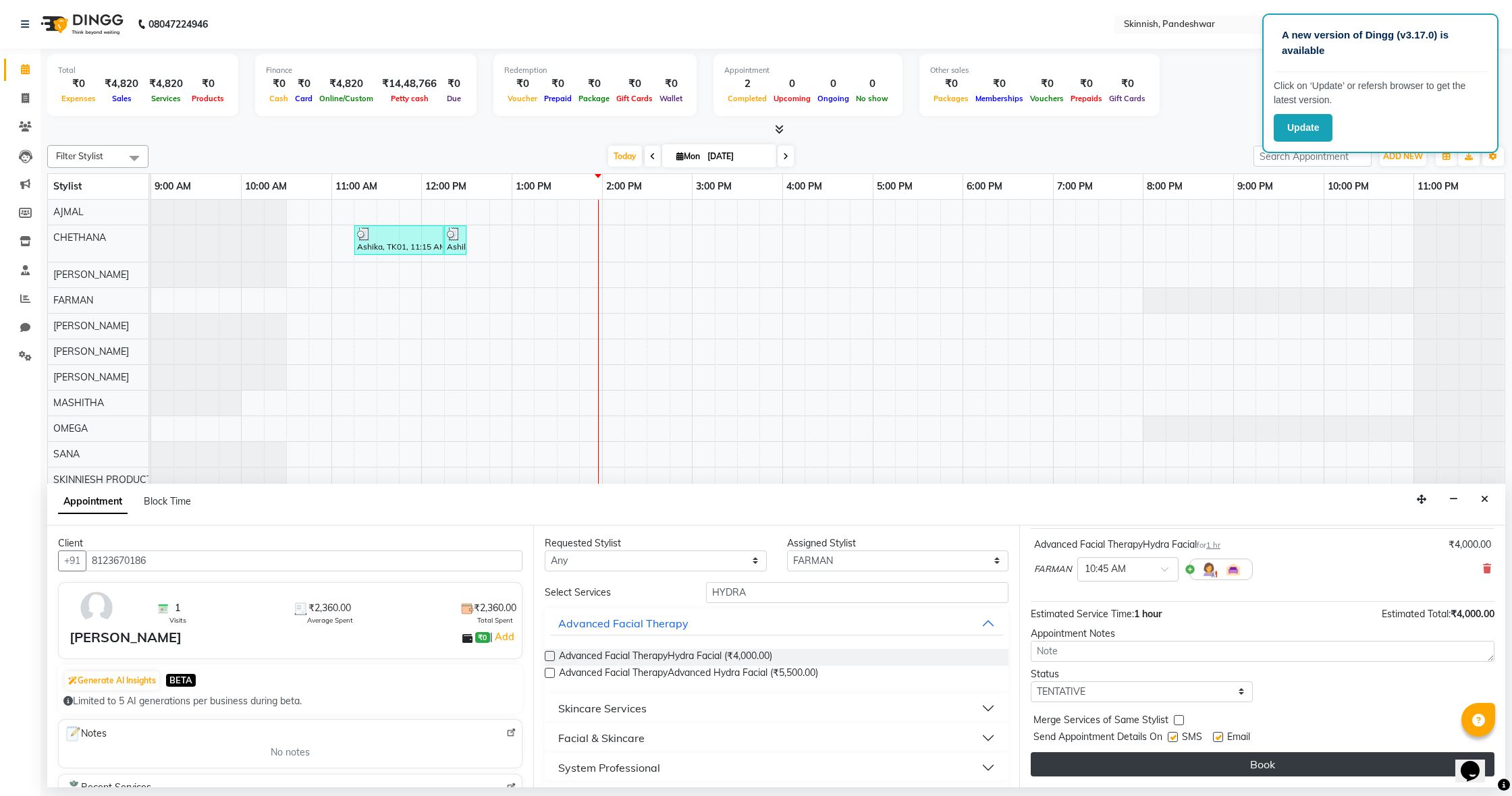
click at [1081, 770] on button "Book" at bounding box center [1263, 765] width 464 height 24
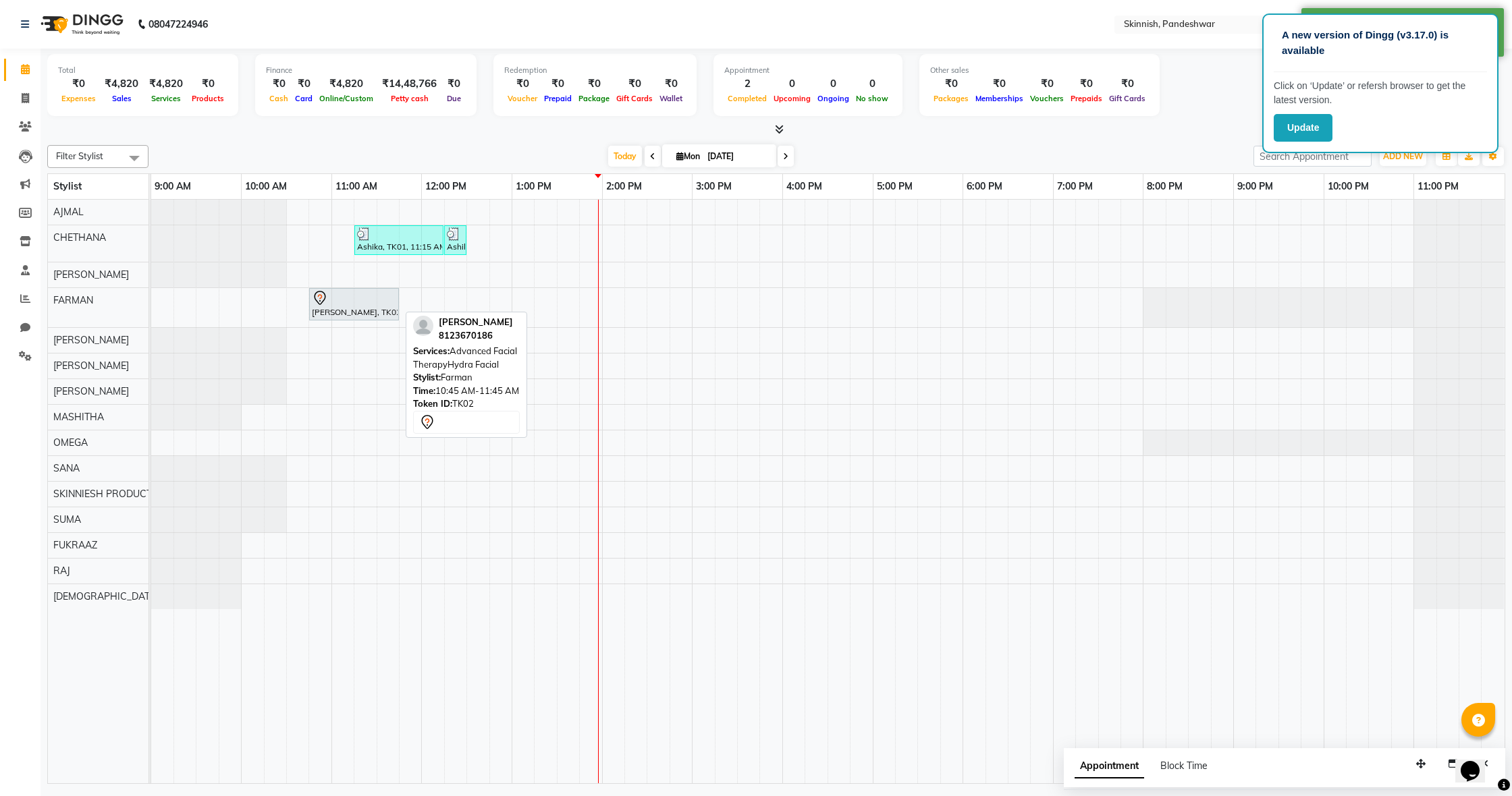
click at [344, 298] on div at bounding box center [353, 298] width 84 height 16
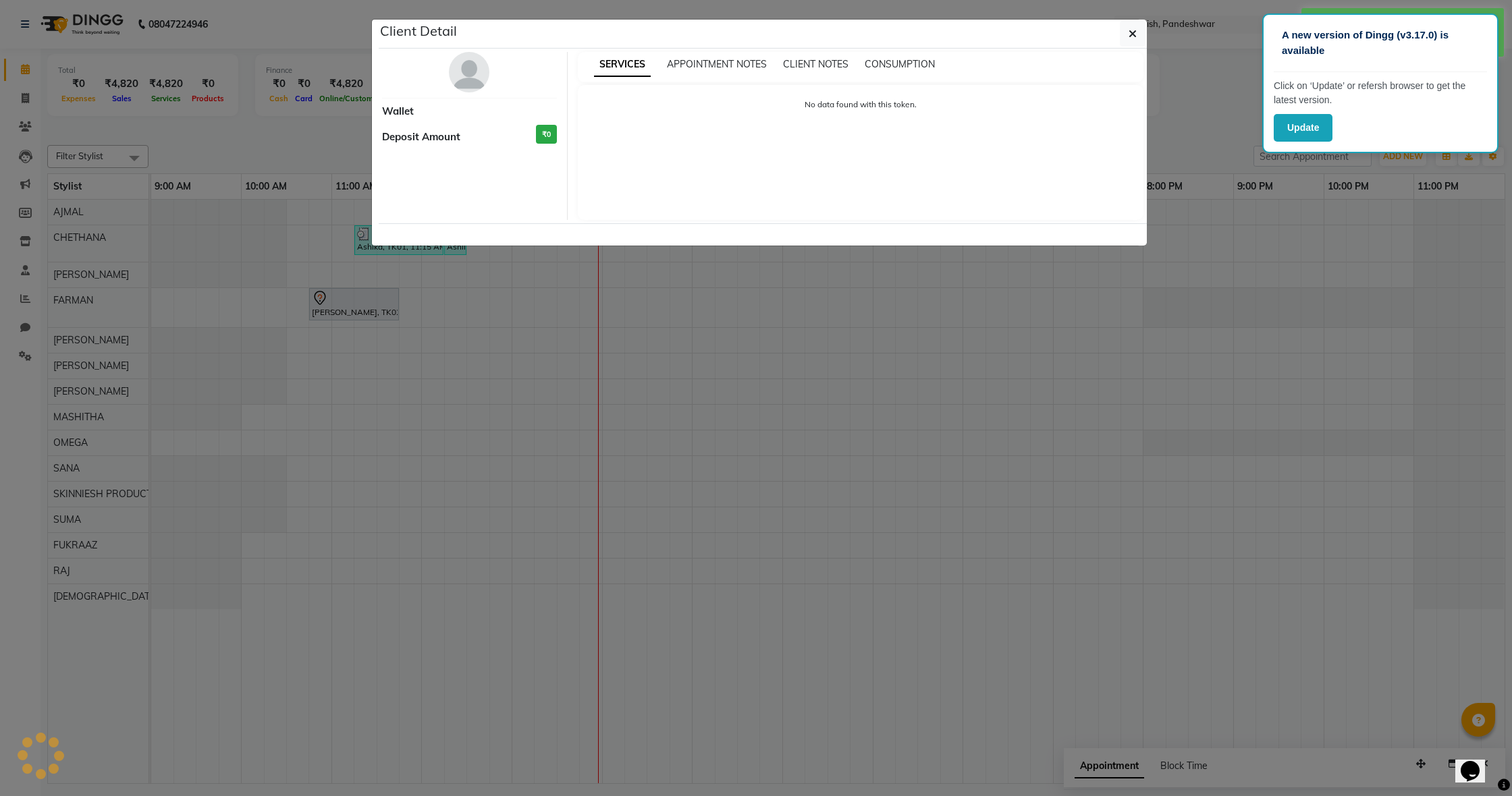
select select "7"
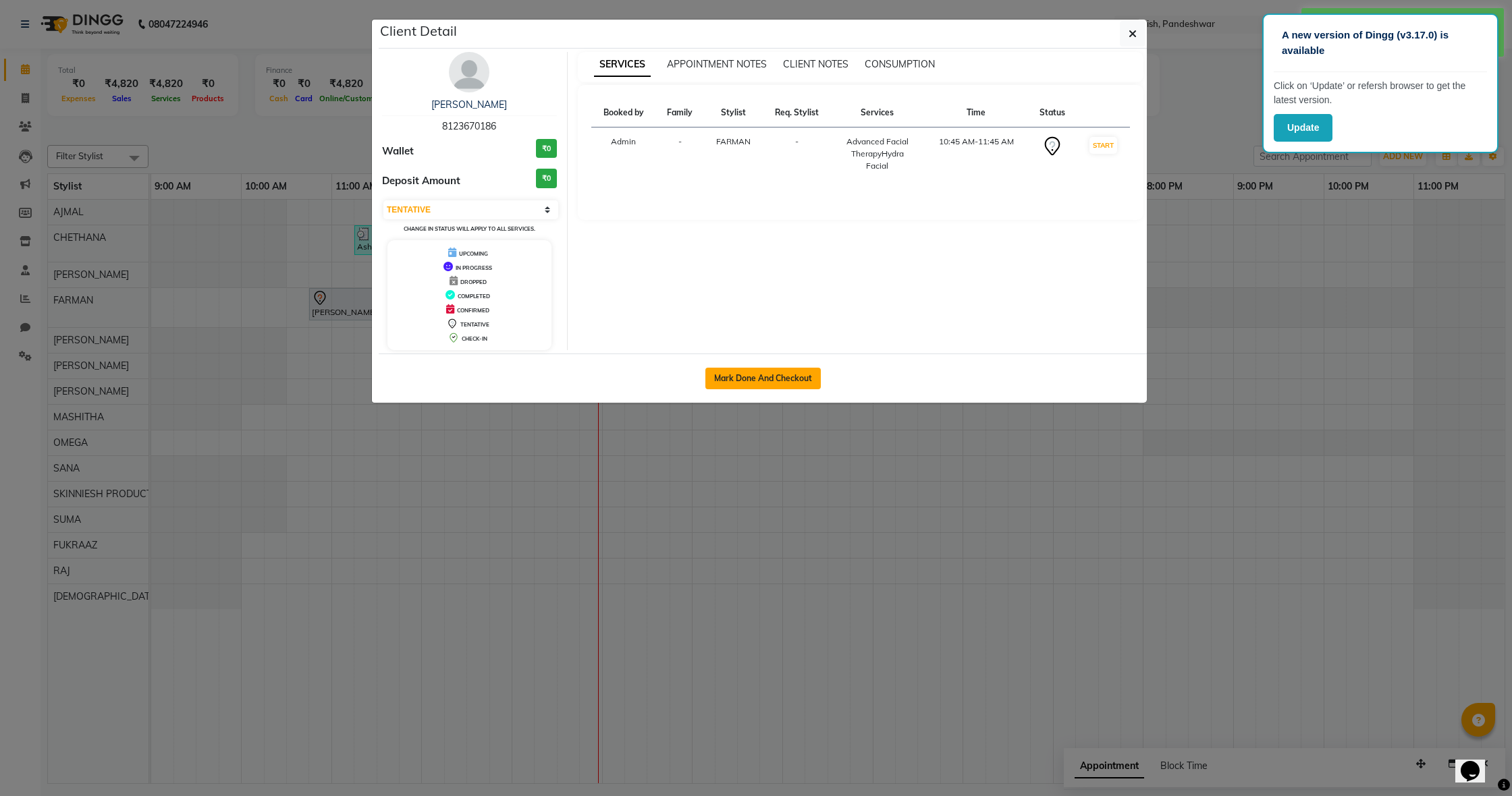
click at [777, 374] on button "Mark Done And Checkout" at bounding box center [763, 378] width 116 height 22
select select "service"
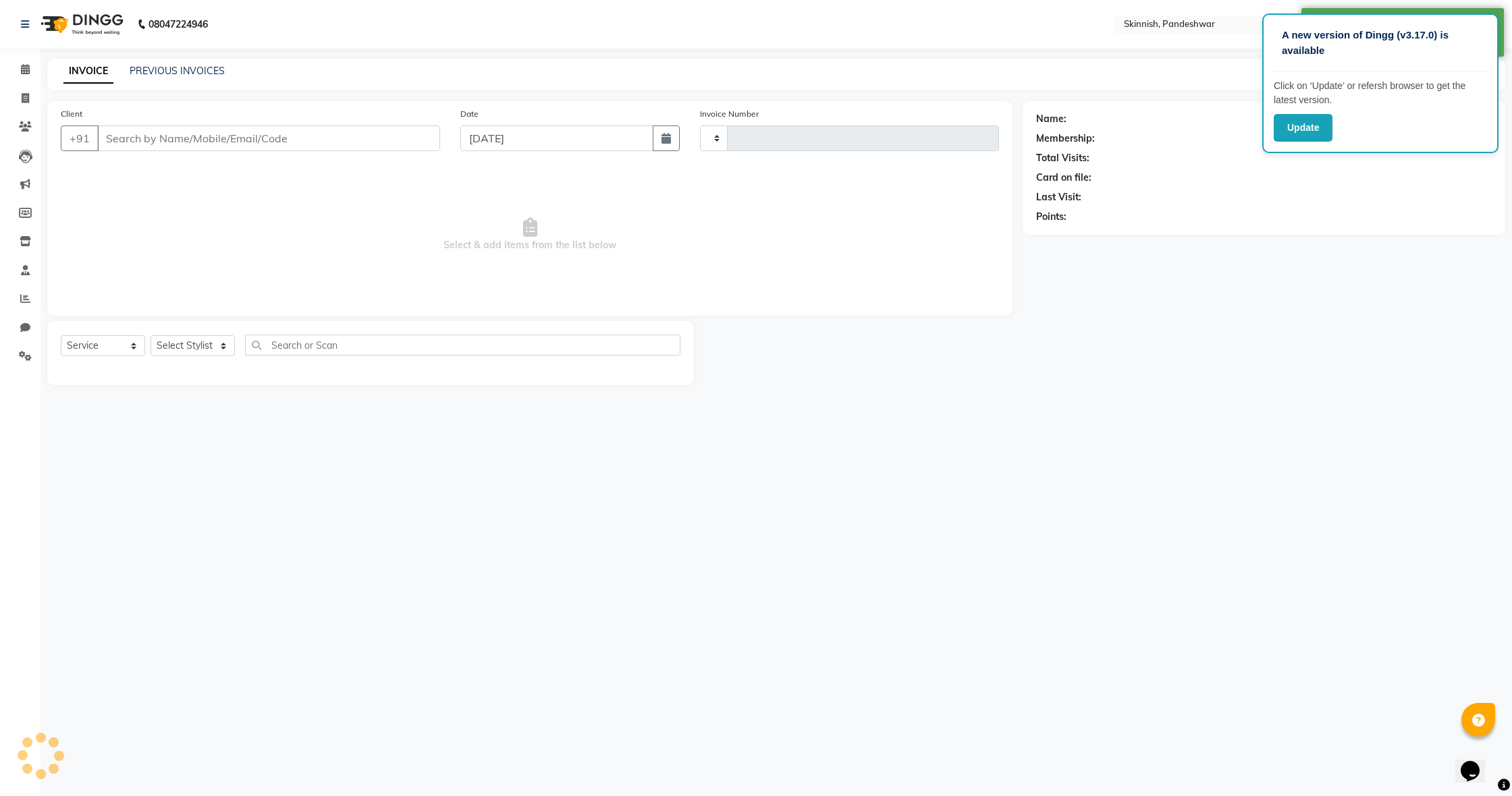
type input "1034"
select select "7886"
type input "8123670186"
select select "70540"
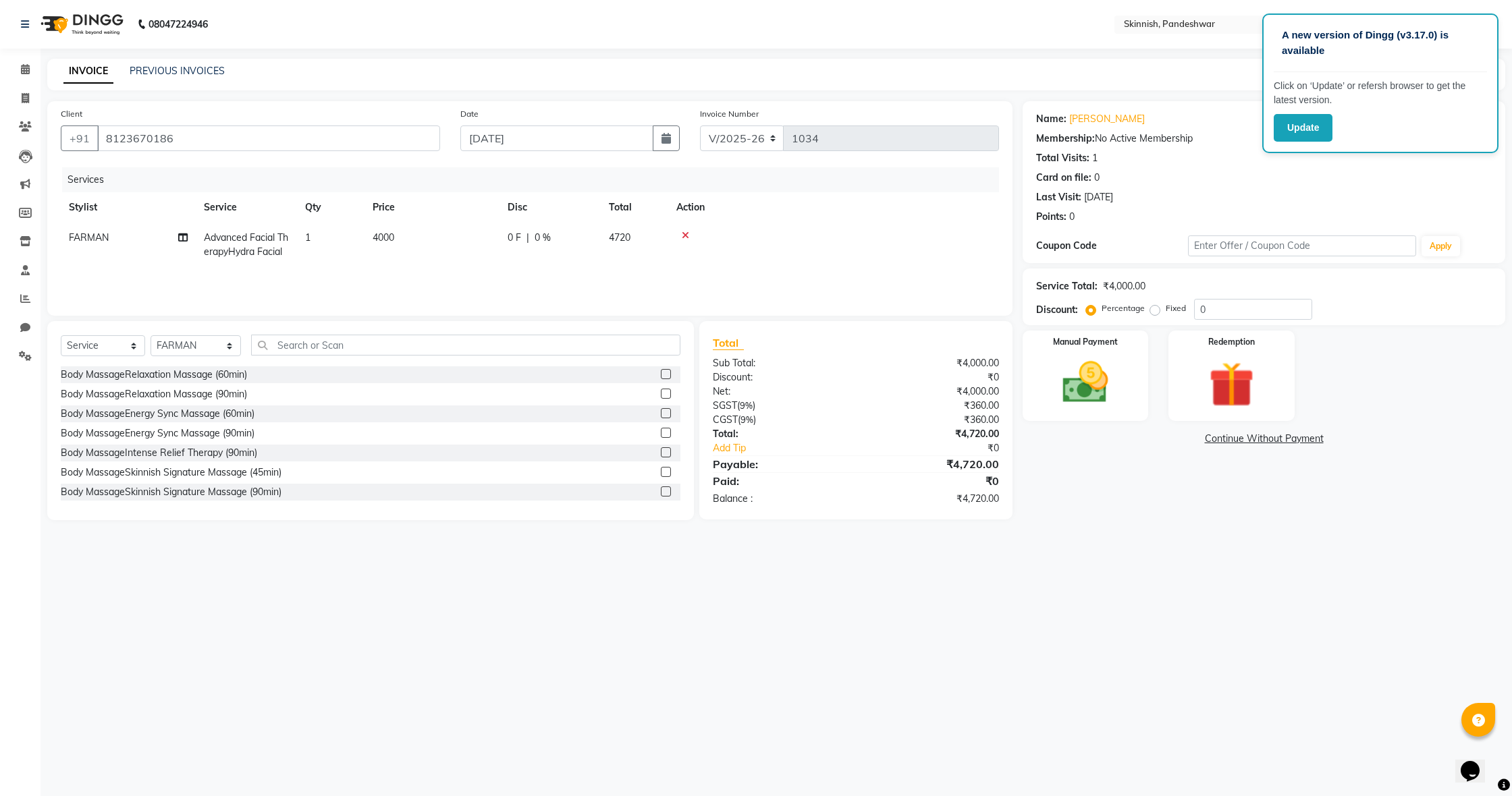
click at [393, 238] on span "4000" at bounding box center [383, 238] width 22 height 12
select select "70540"
click at [483, 244] on input "4000" at bounding box center [495, 241] width 119 height 21
type input "4"
type input "4000"
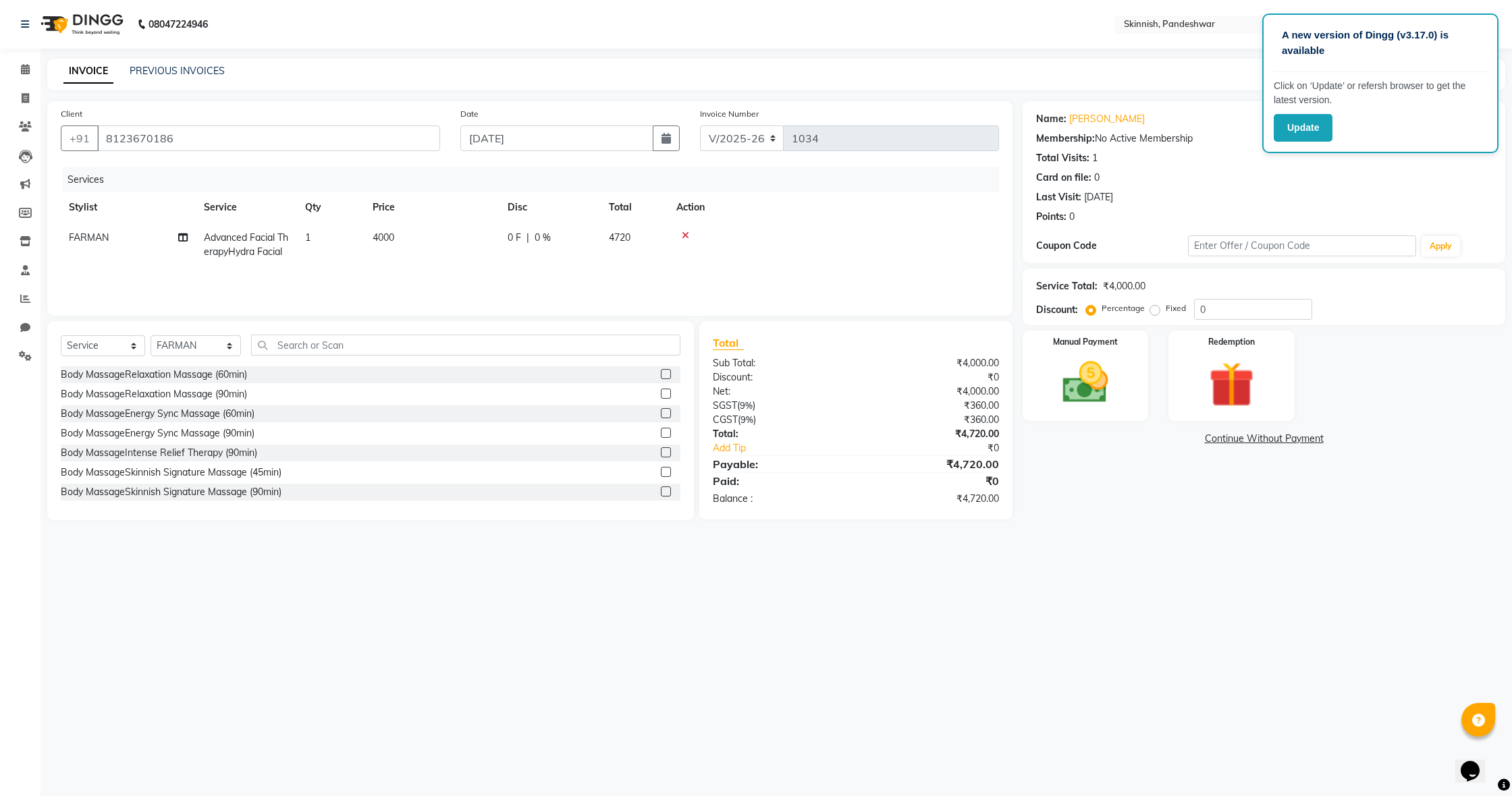
click at [1165, 311] on label "Fixed" at bounding box center [1175, 308] width 20 height 12
click at [1155, 311] on input "Fixed" at bounding box center [1157, 308] width 10 height 10
radio input "true"
drag, startPoint x: 1196, startPoint y: 307, endPoint x: 1211, endPoint y: 307, distance: 15.0
click at [1195, 307] on input "0" at bounding box center [1253, 309] width 118 height 21
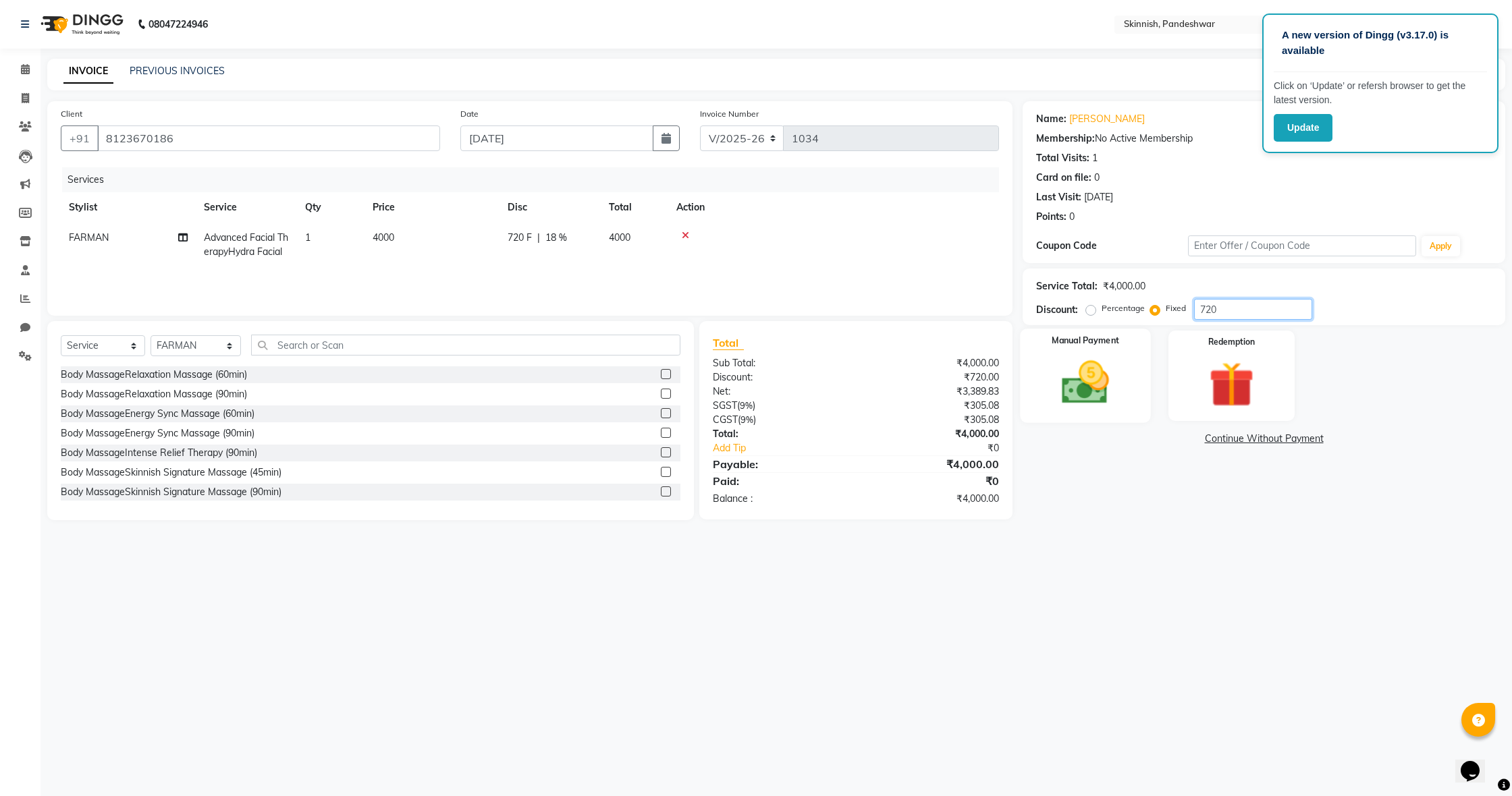
type input "720"
click at [1080, 370] on img at bounding box center [1085, 383] width 77 height 55
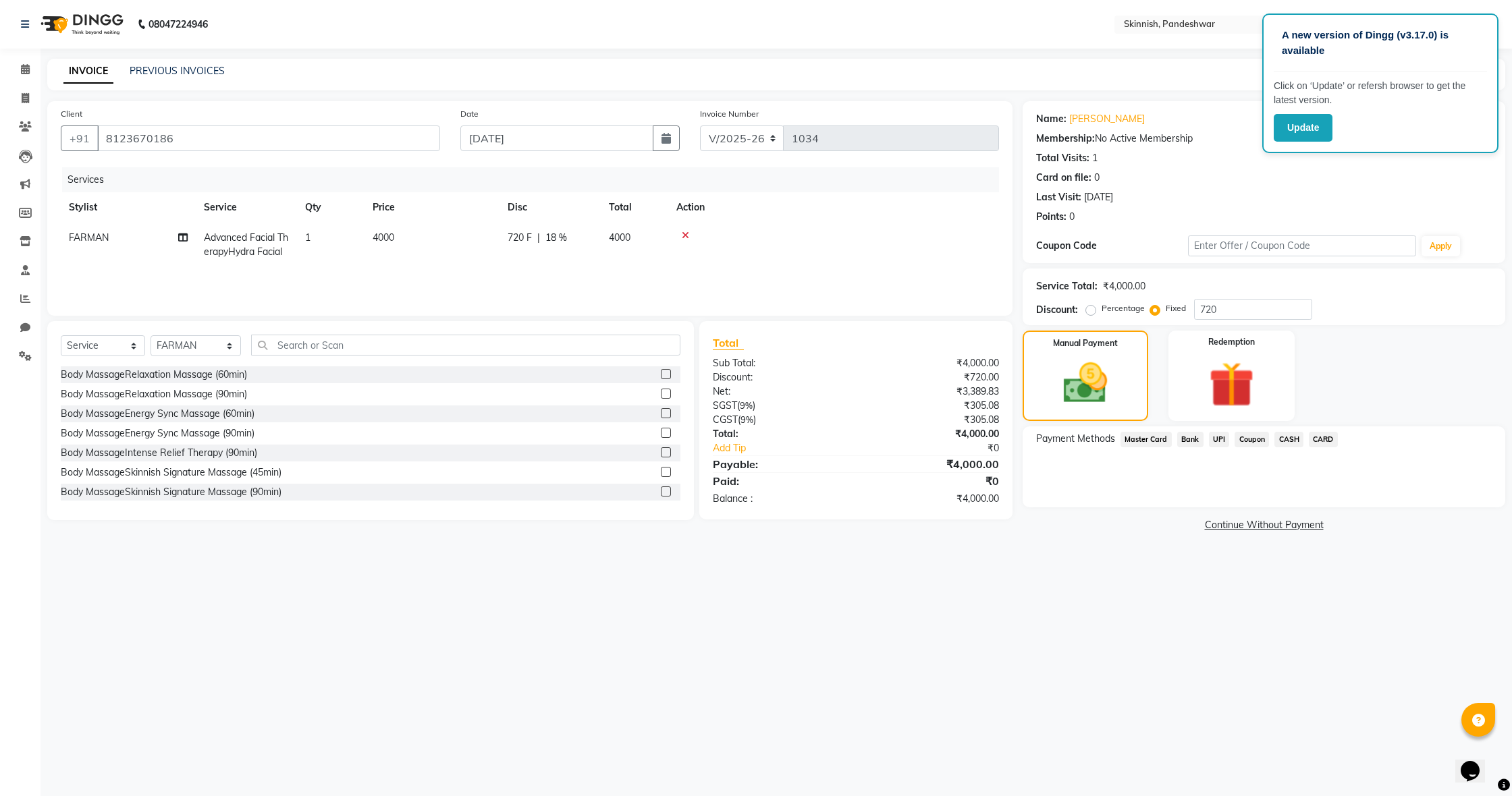
click at [1220, 444] on span "UPI" at bounding box center [1219, 439] width 21 height 16
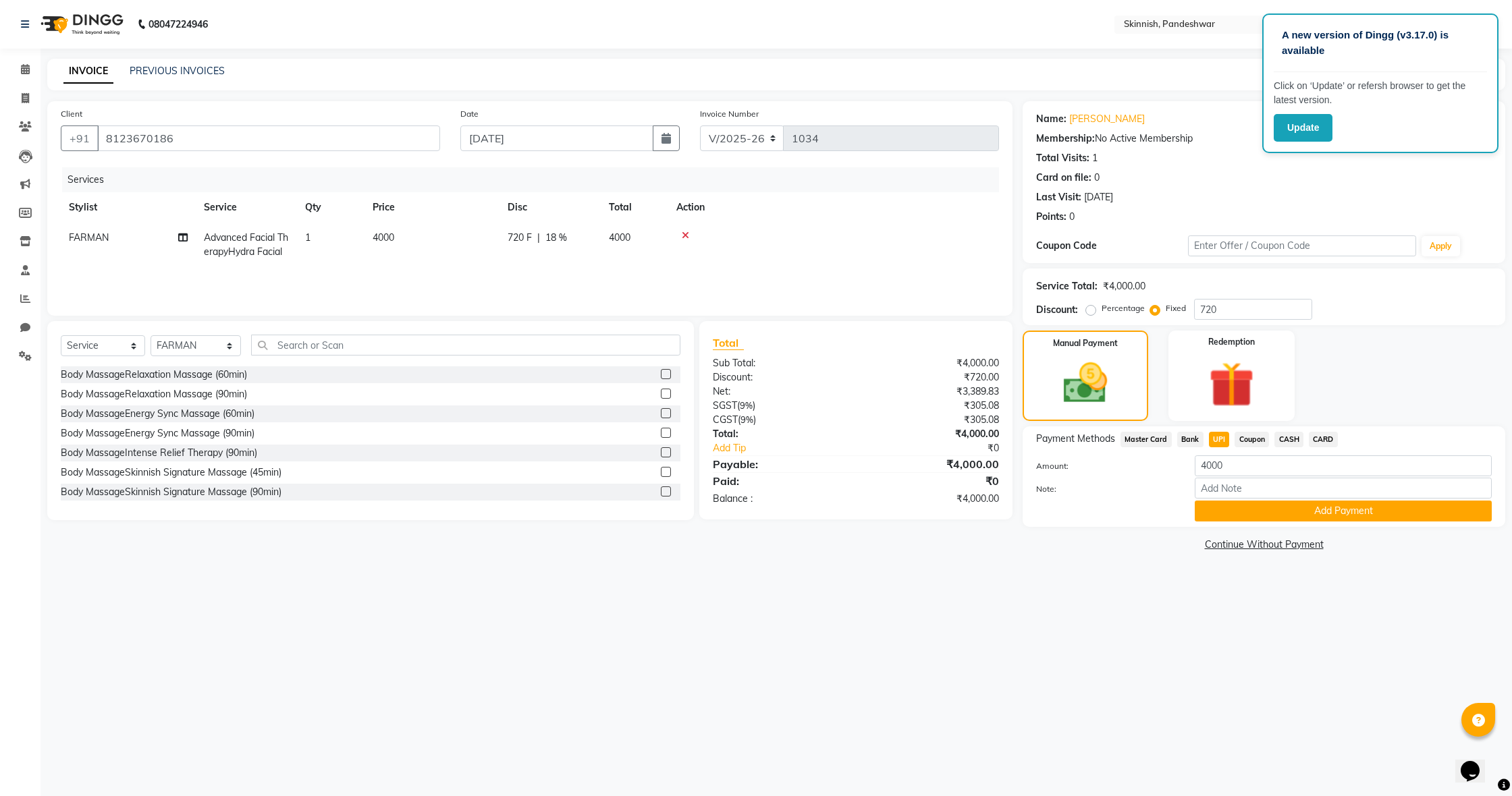
click at [1292, 510] on button "Add Payment" at bounding box center [1344, 511] width 297 height 21
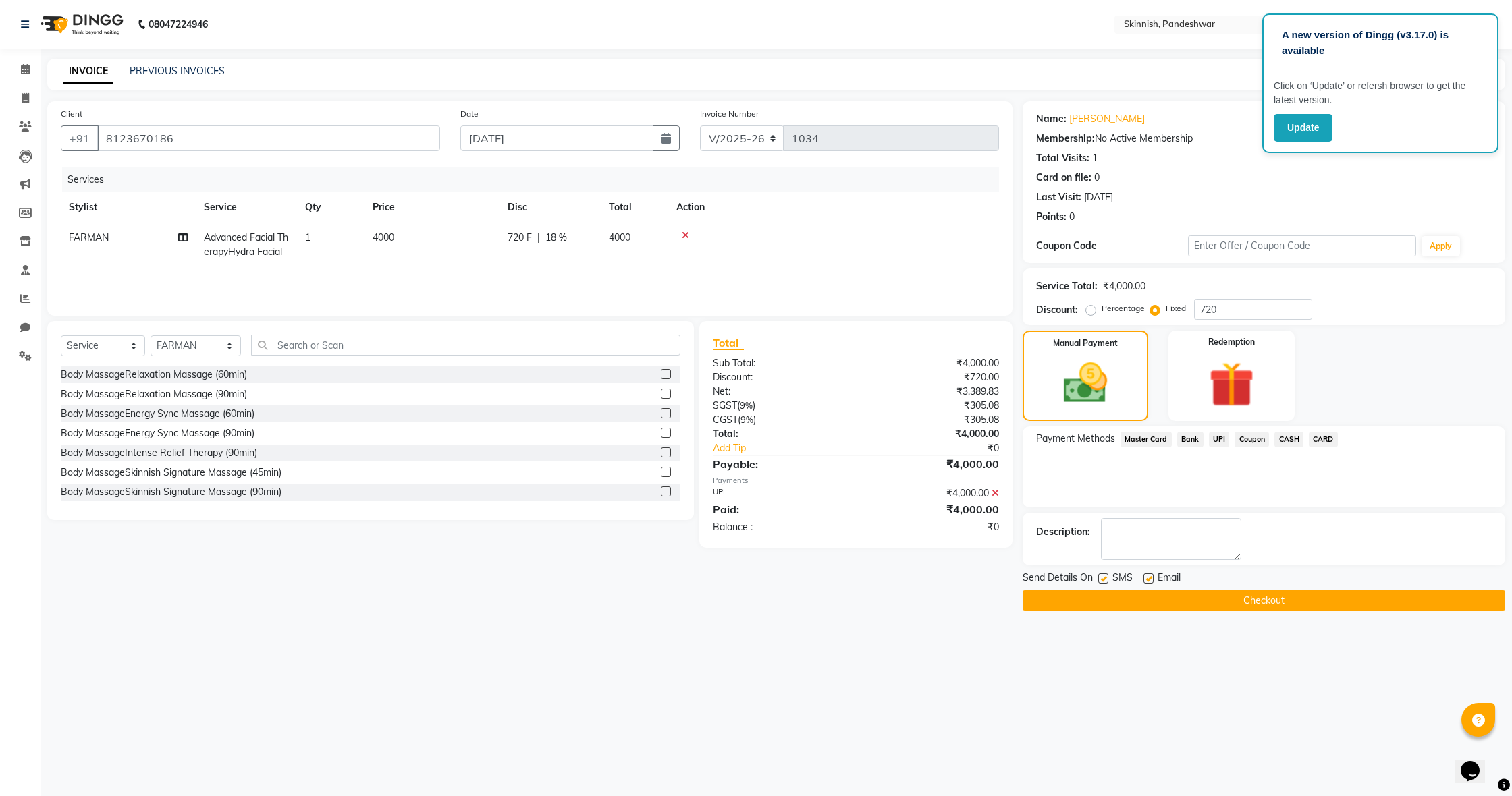
click at [1295, 602] on button "Checkout" at bounding box center [1264, 601] width 483 height 21
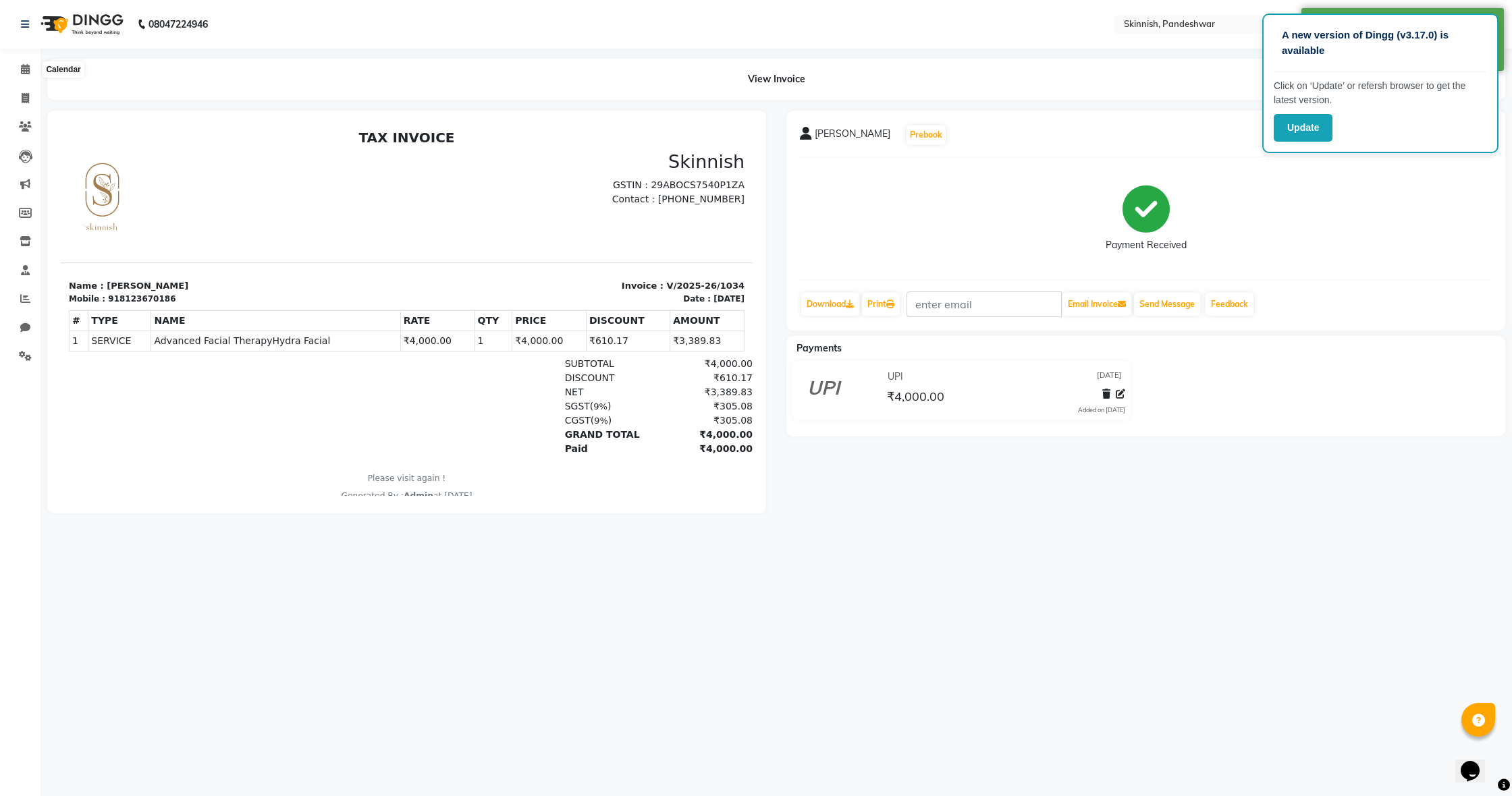
drag, startPoint x: 20, startPoint y: 72, endPoint x: 91, endPoint y: 66, distance: 71.3
click at [21, 72] on icon at bounding box center [25, 69] width 9 height 10
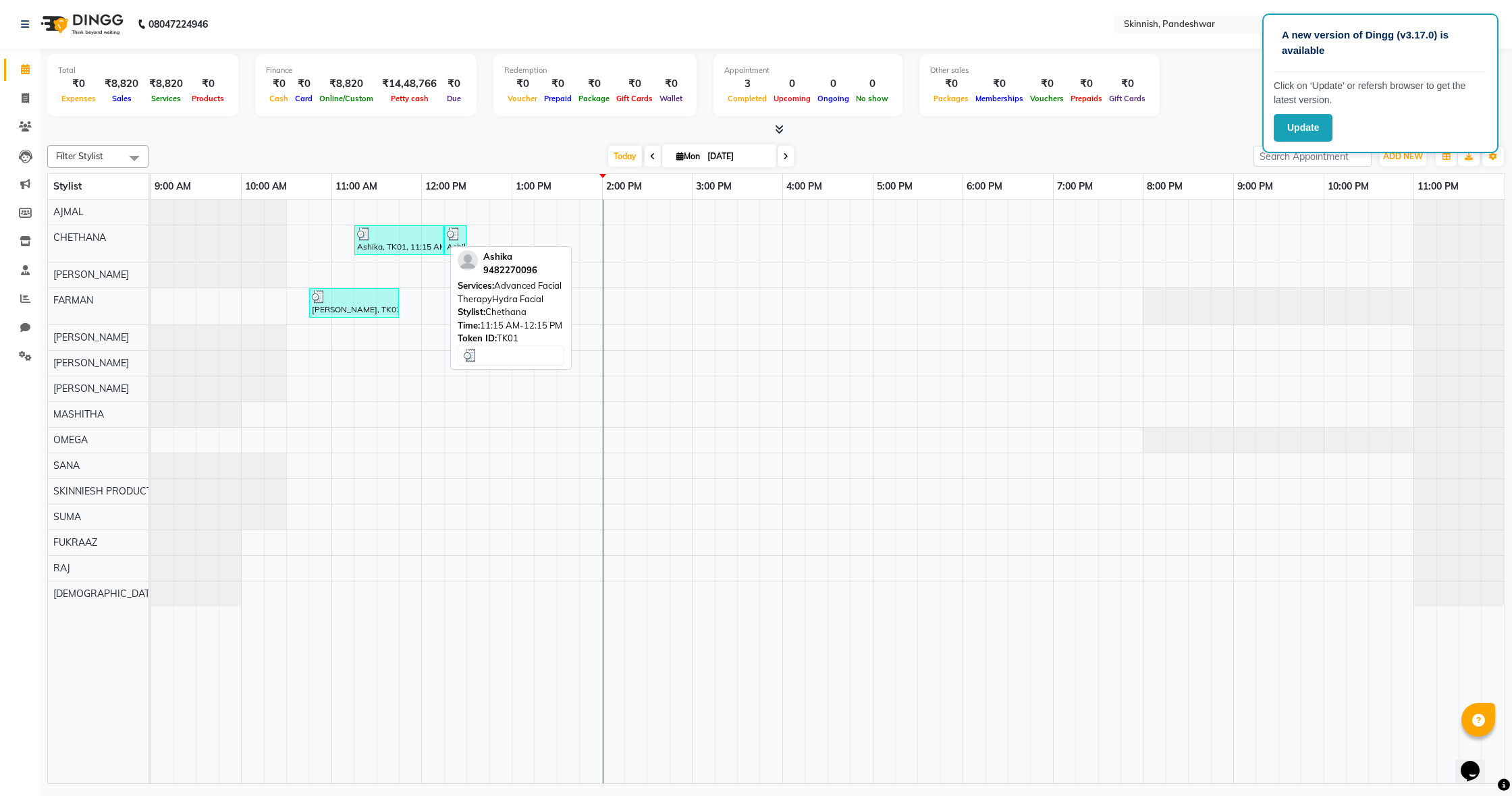
click at [383, 231] on div at bounding box center [399, 234] width 83 height 14
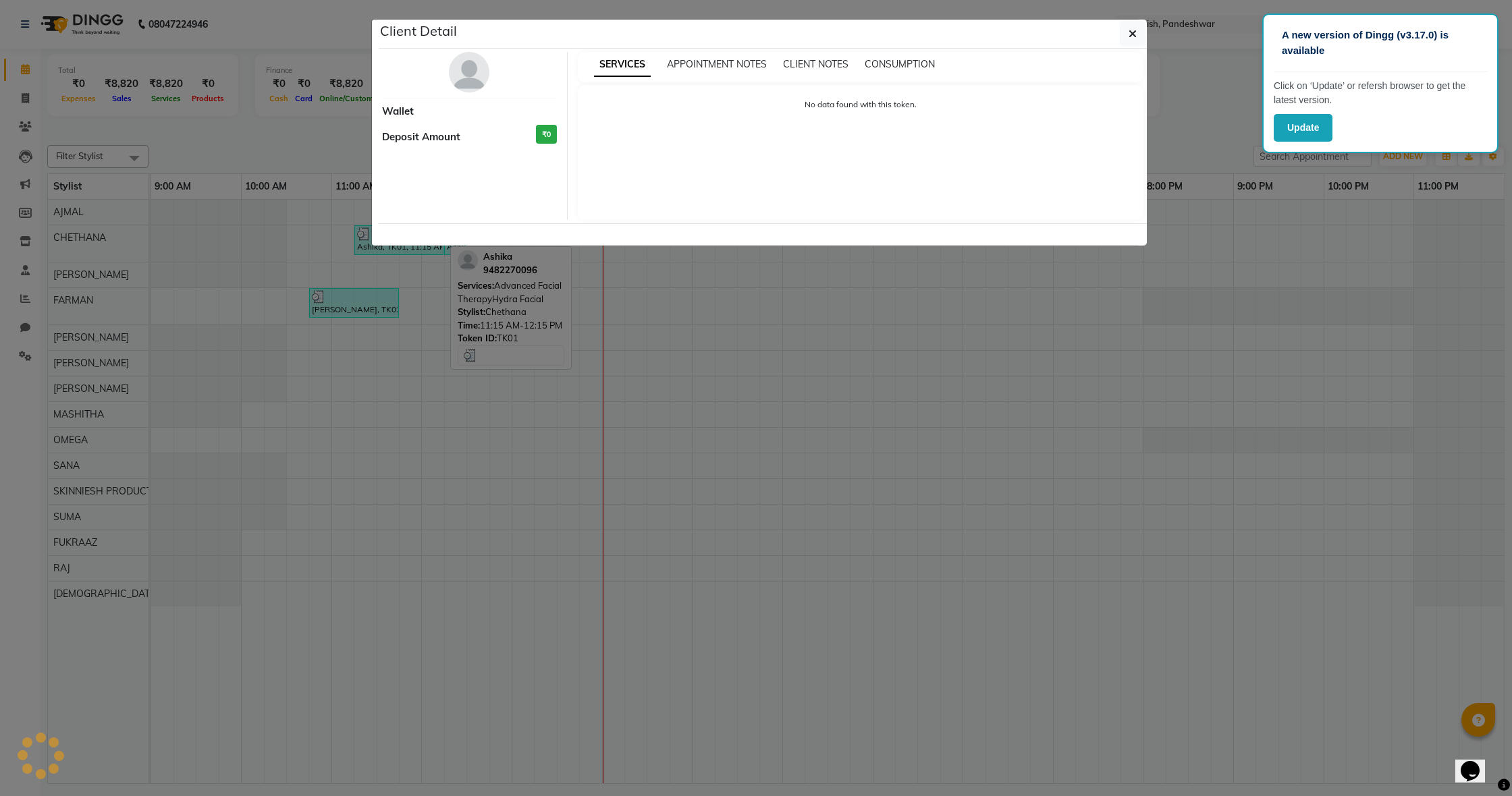
select select "3"
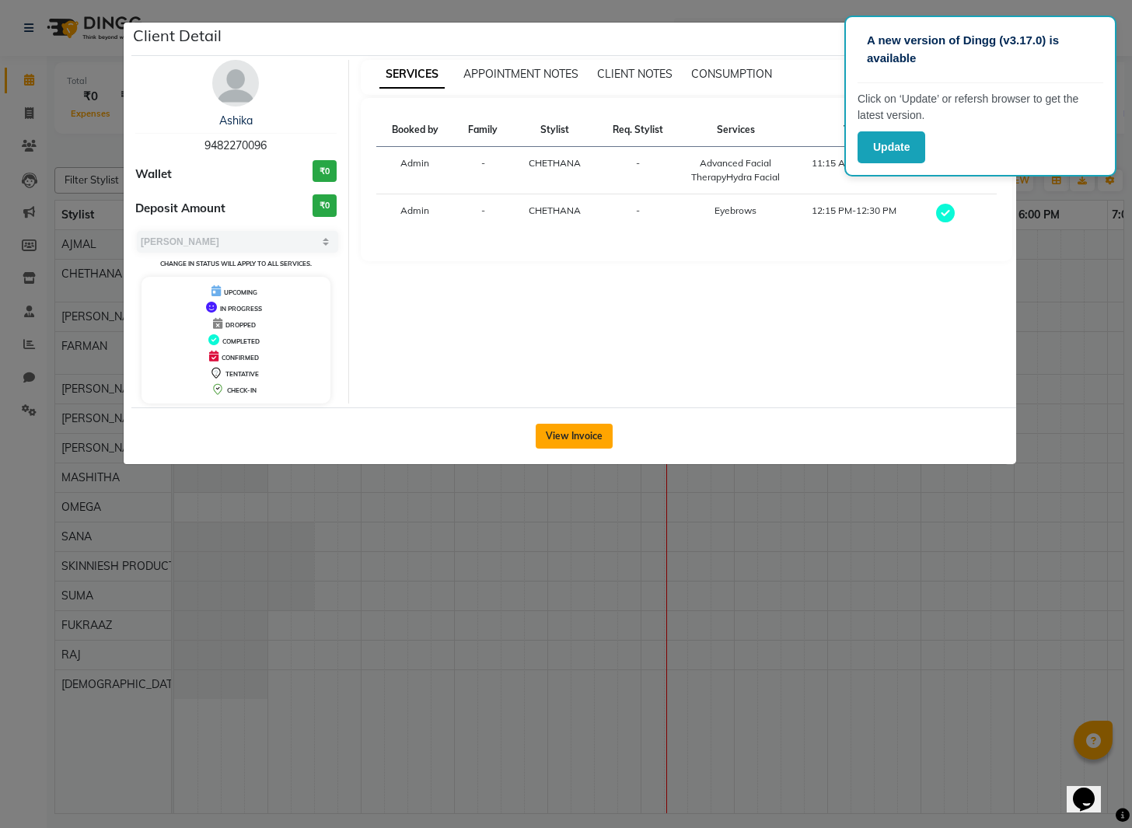
click at [581, 436] on button "View Invoice" at bounding box center [574, 436] width 77 height 25
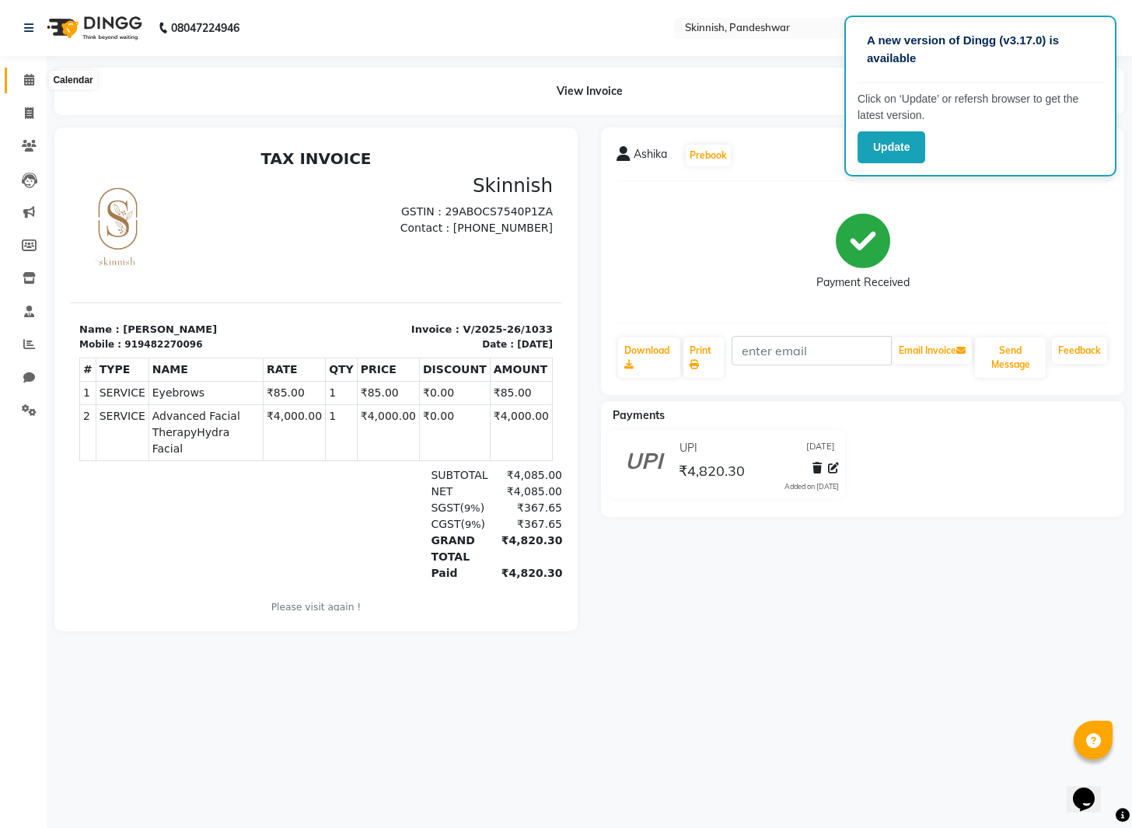
click at [29, 78] on icon at bounding box center [29, 80] width 10 height 12
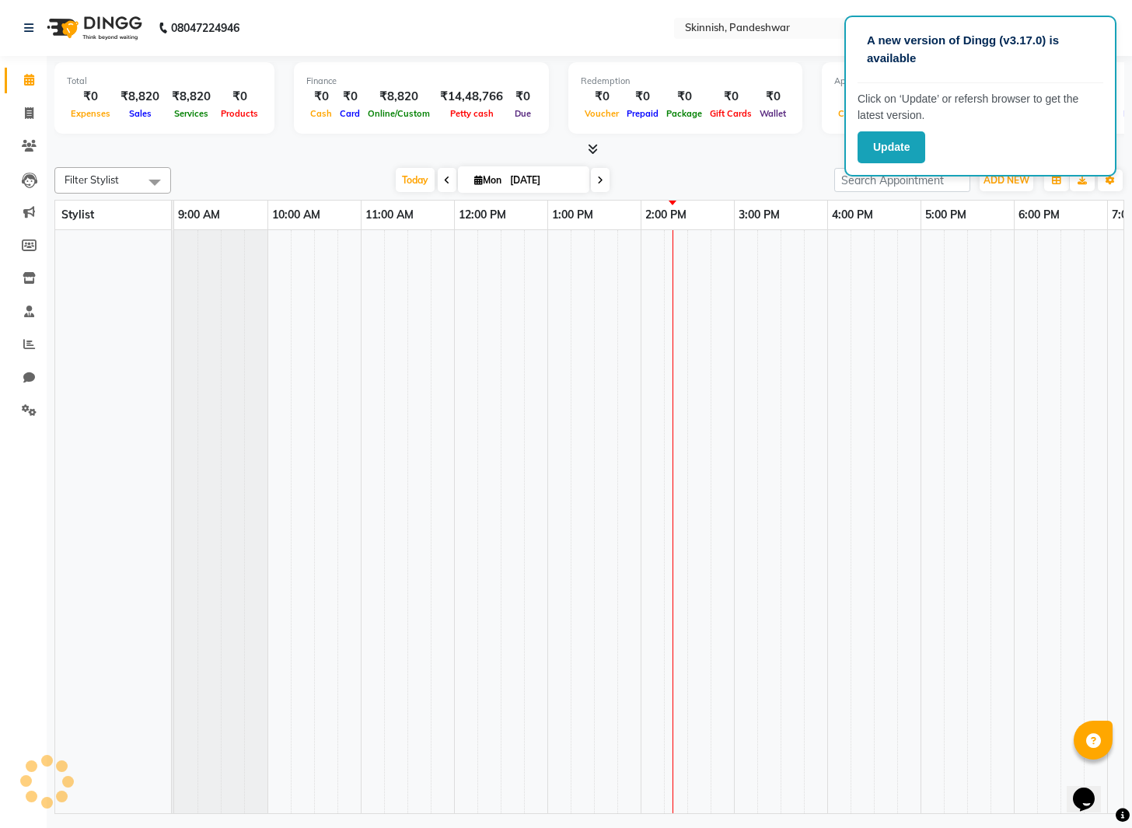
scroll to position [0, 450]
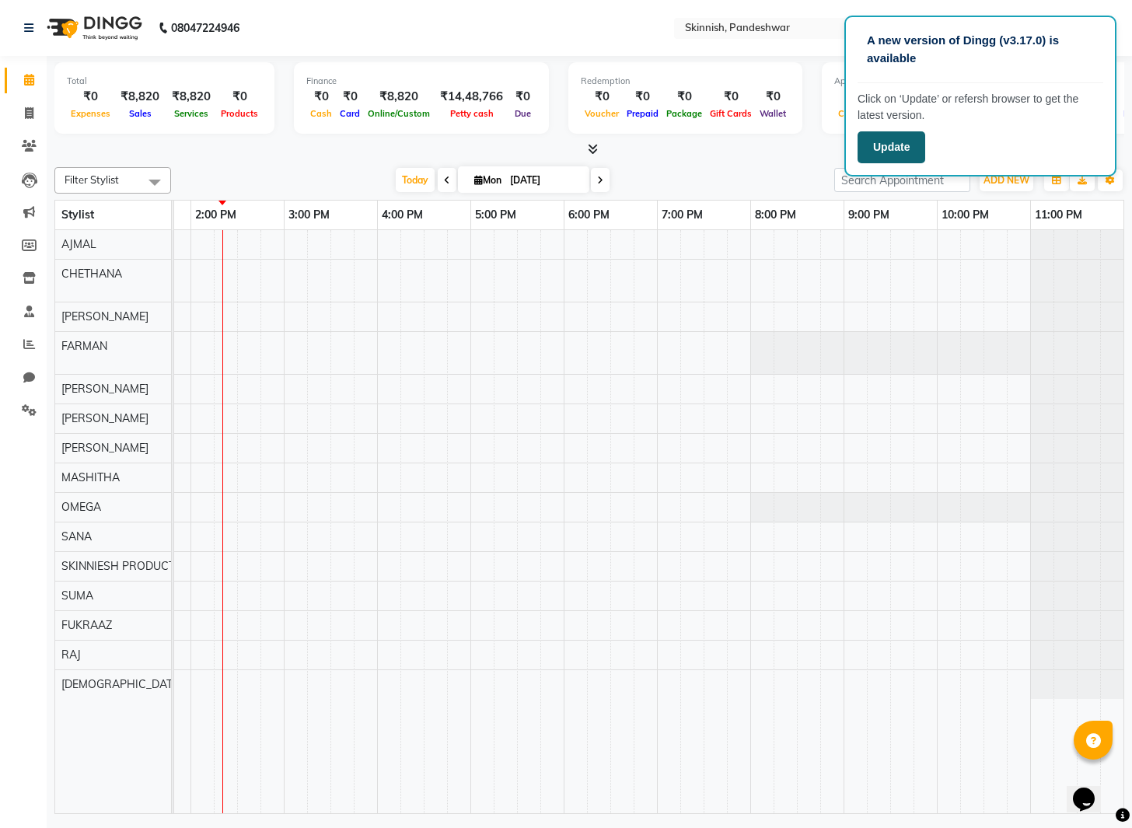
click at [907, 149] on button "Update" at bounding box center [891, 147] width 68 height 32
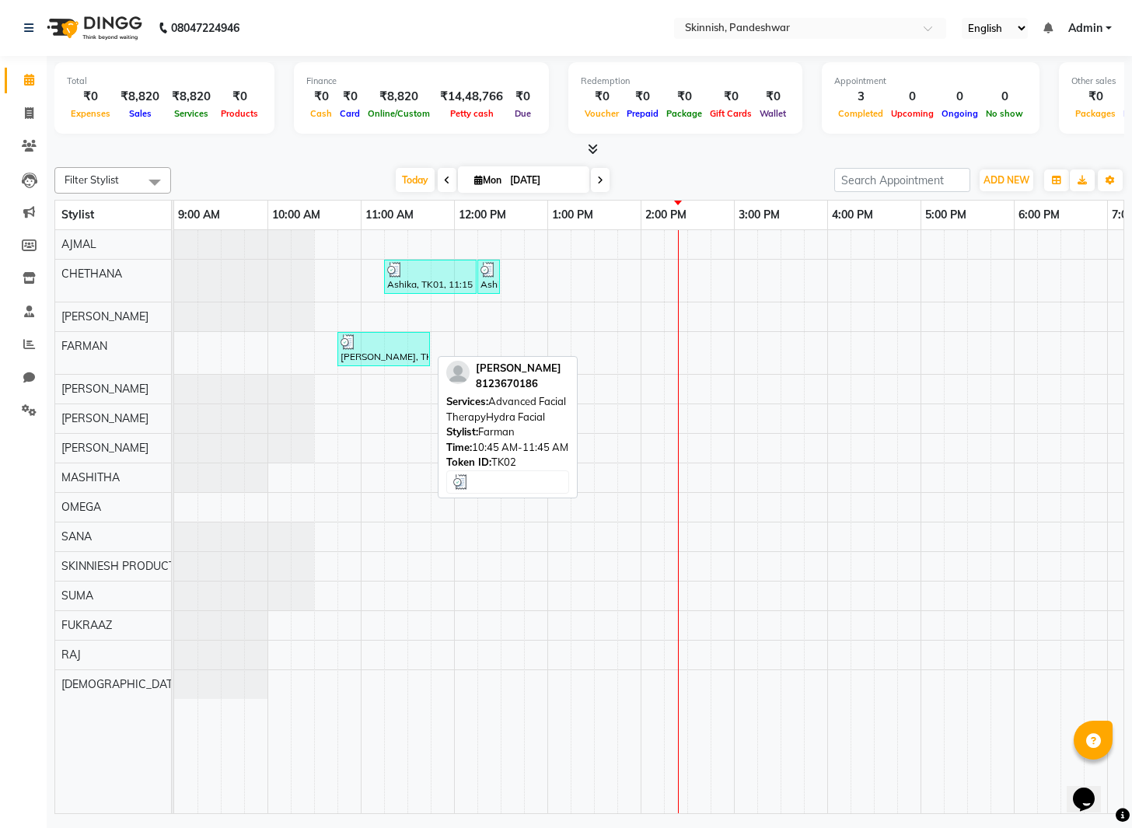
click at [391, 351] on div "[PERSON_NAME], TK02, 10:45 AM-11:45 AM, Advanced Facial TherapyHydra Facial" at bounding box center [383, 349] width 89 height 30
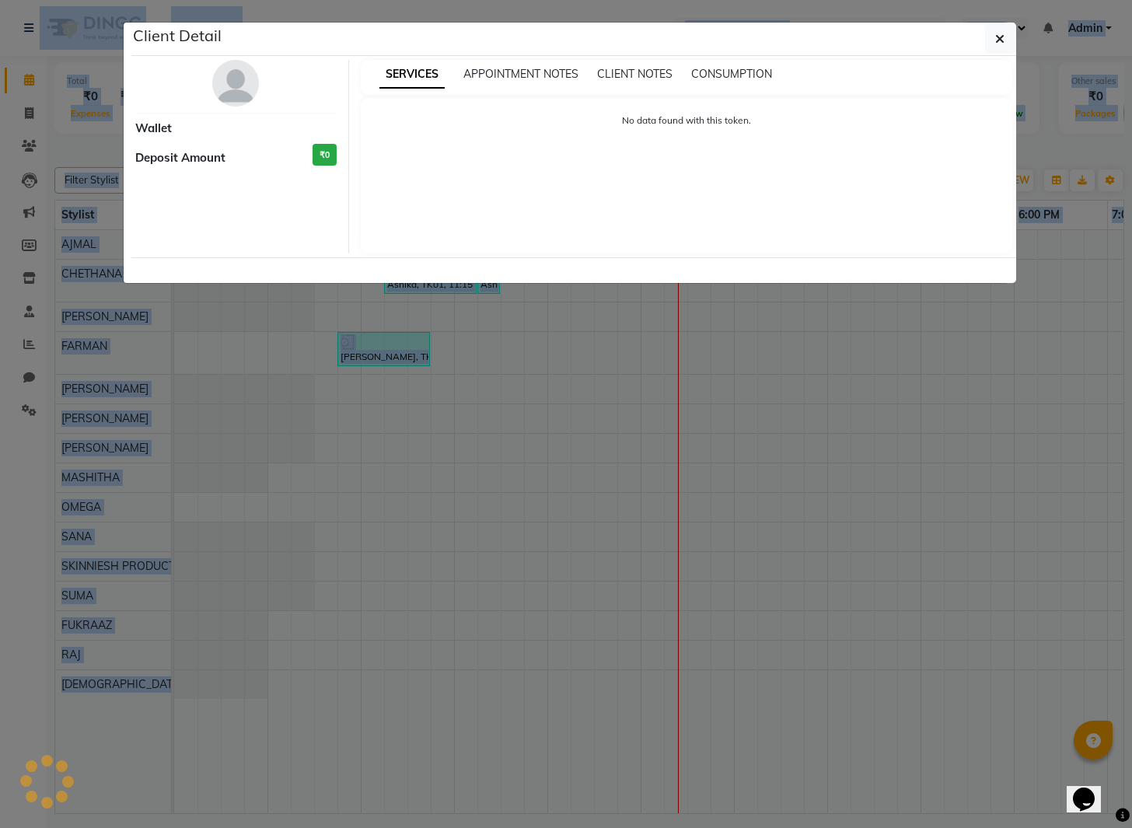
click at [391, 351] on ngb-modal-window "Client Detail Wallet Deposit Amount ₹0 SERVICES APPOINTMENT NOTES CLIENT NOTES …" at bounding box center [566, 414] width 1132 height 828
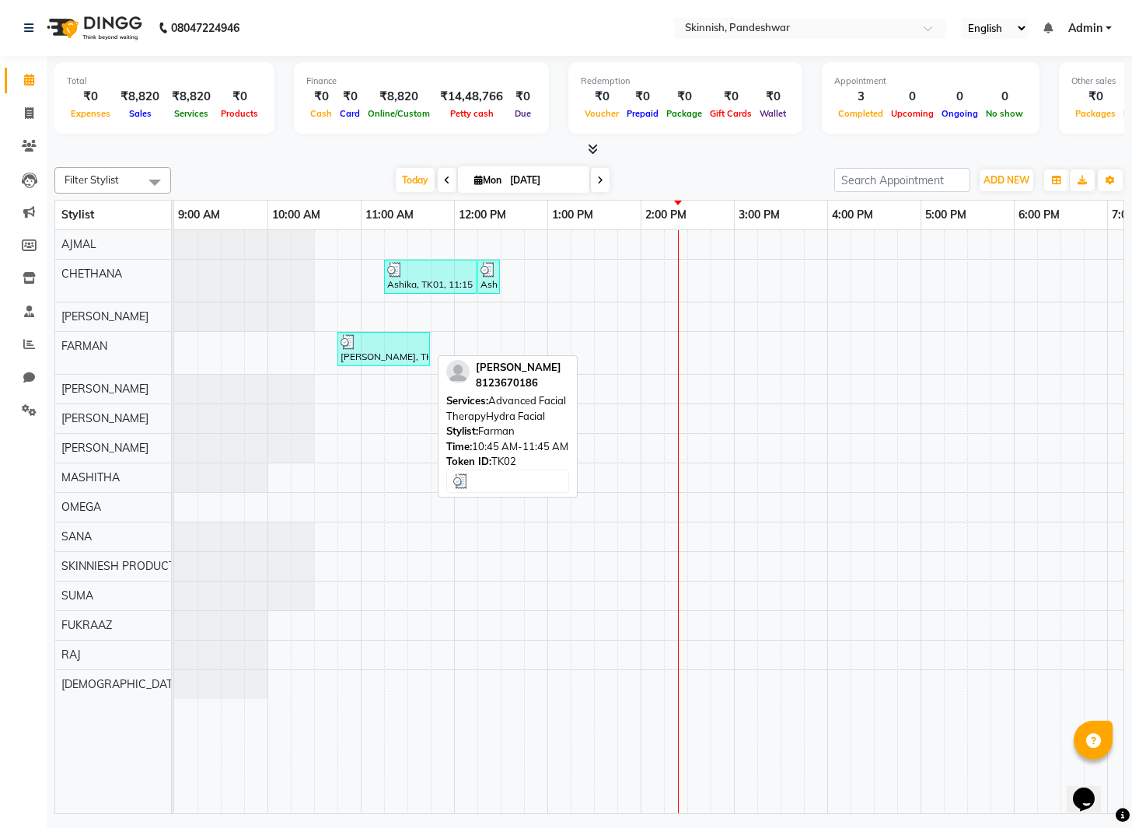
click at [390, 351] on div "[PERSON_NAME], TK02, 10:45 AM-11:45 AM, Advanced Facial TherapyHydra Facial" at bounding box center [383, 349] width 89 height 30
select select "3"
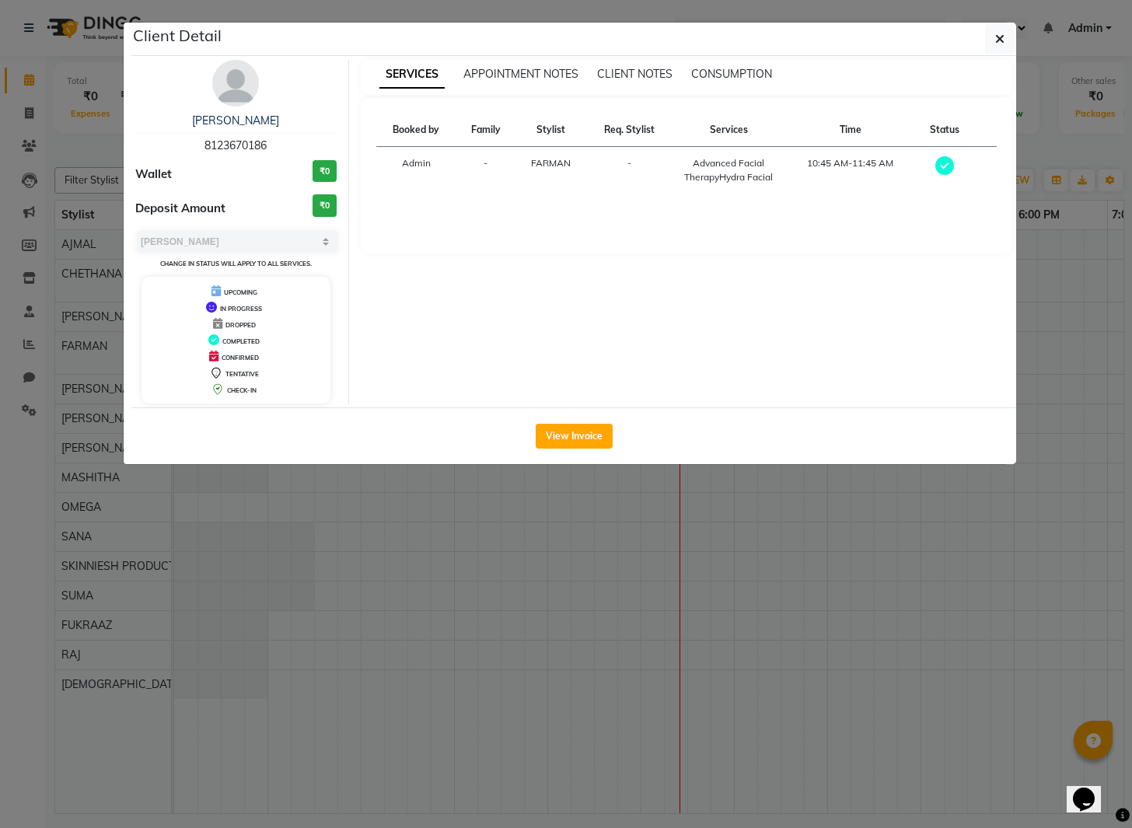
drag, startPoint x: 559, startPoint y: 435, endPoint x: 549, endPoint y: 435, distance: 9.3
click at [560, 435] on button "View Invoice" at bounding box center [574, 436] width 77 height 25
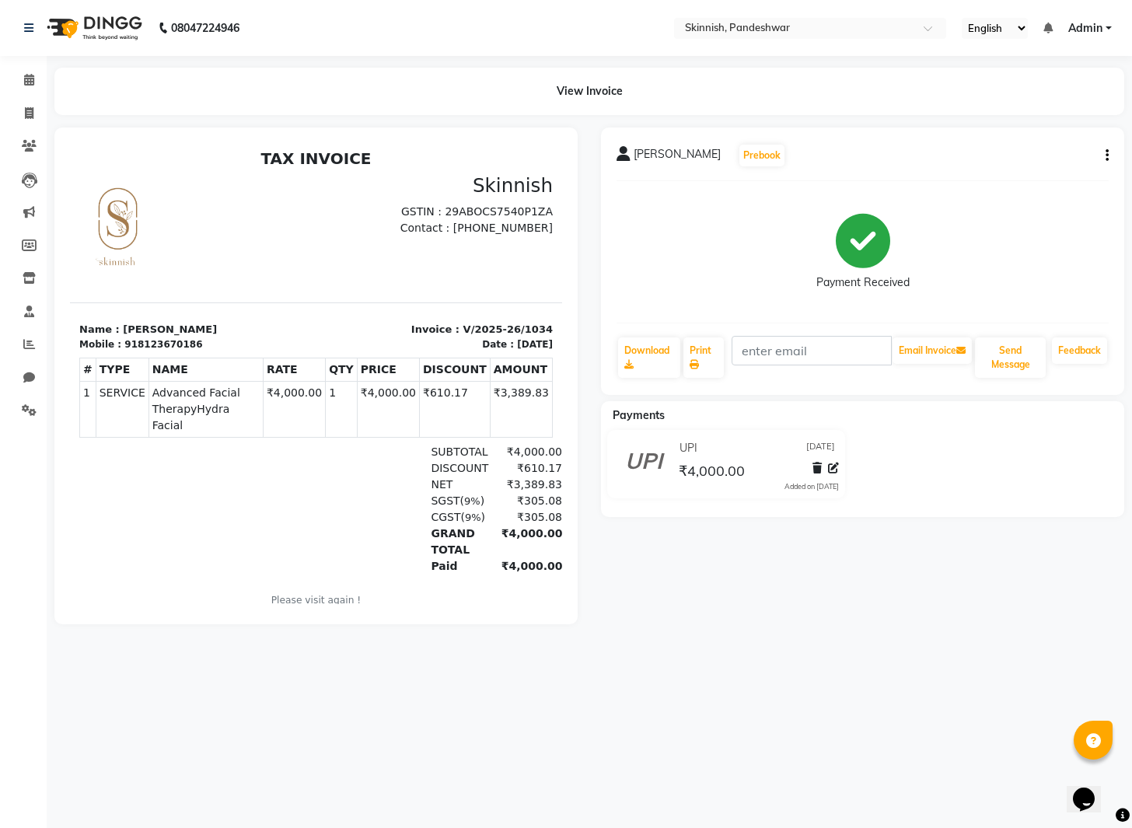
scroll to position [2, 0]
click at [1106, 155] on icon "button" at bounding box center [1106, 155] width 3 height 1
click at [1043, 157] on div "Edit Item Staff" at bounding box center [1028, 155] width 106 height 19
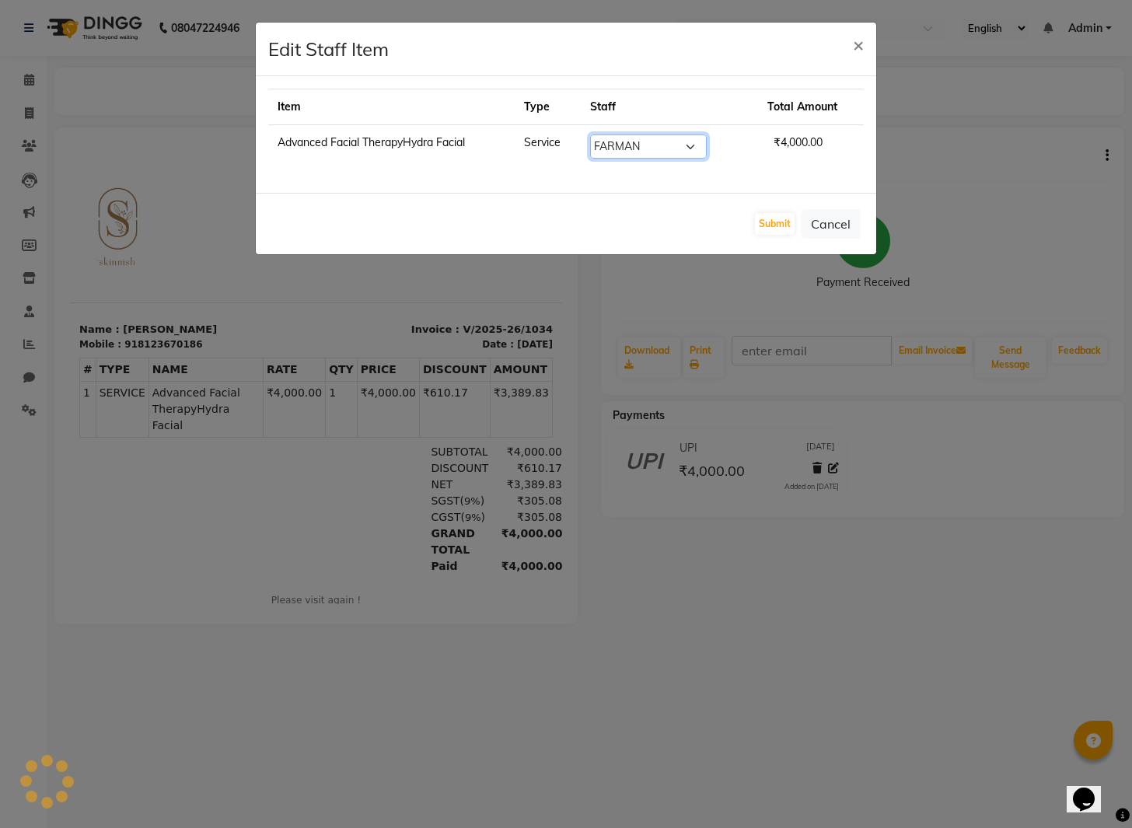
select select "70532"
click at [779, 225] on button "Submit" at bounding box center [775, 224] width 40 height 22
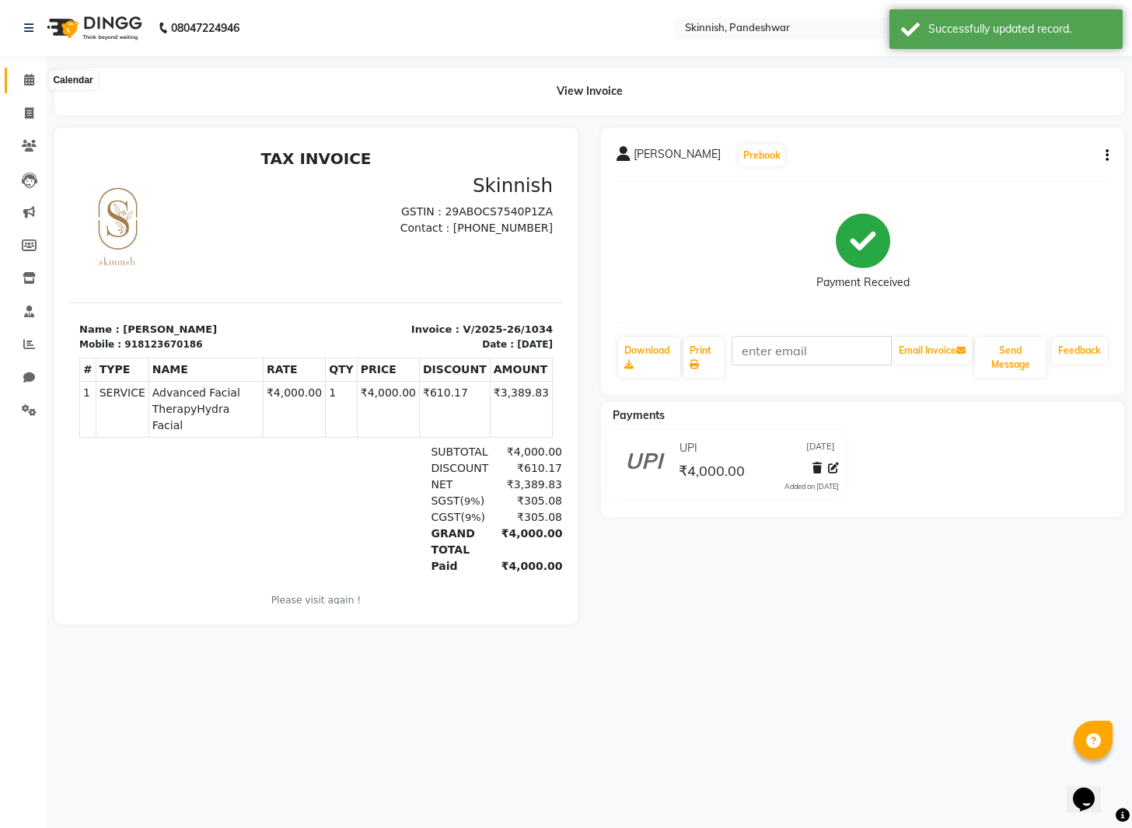
click at [29, 85] on span at bounding box center [29, 81] width 27 height 18
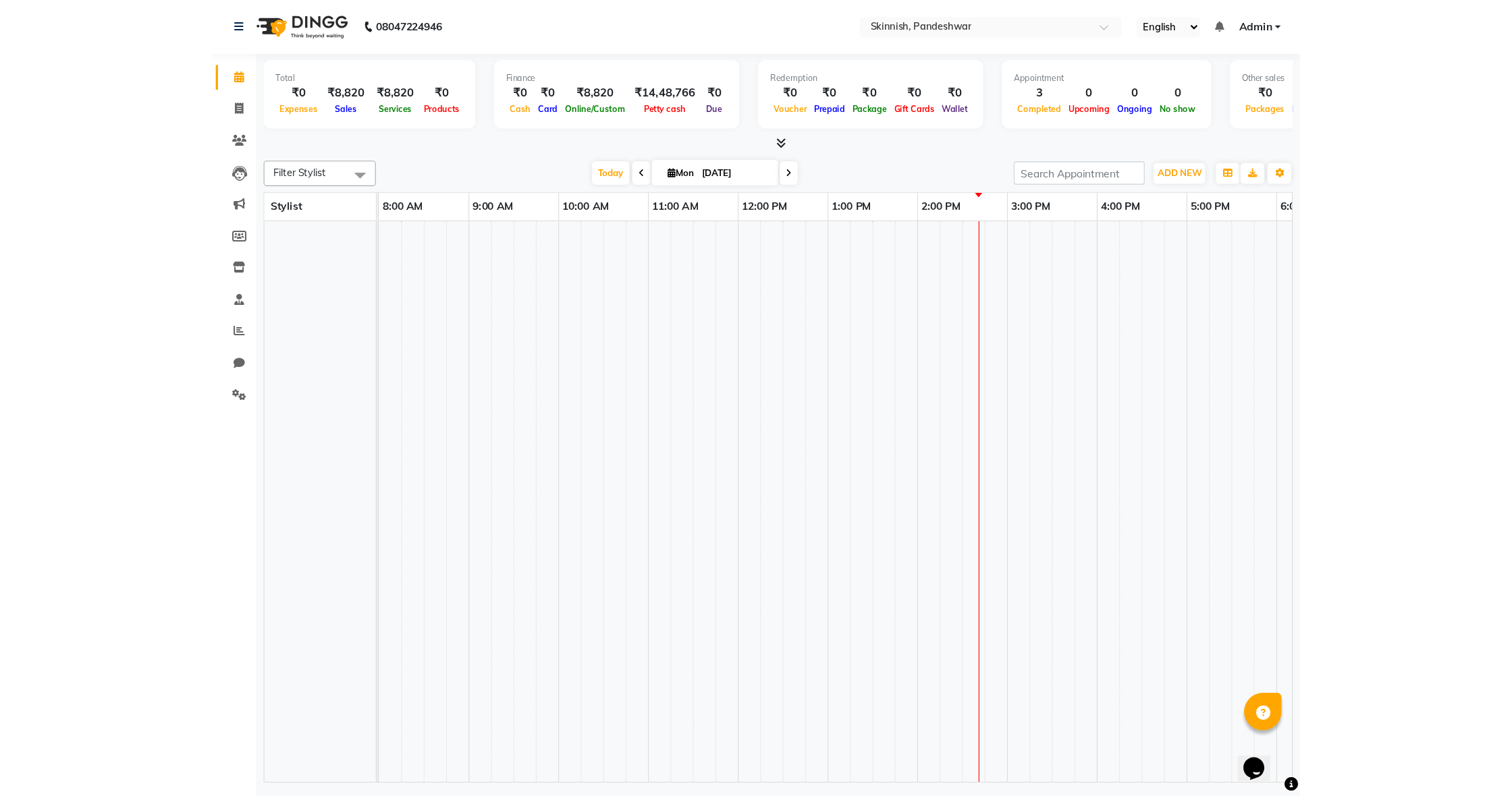
scroll to position [0, 1]
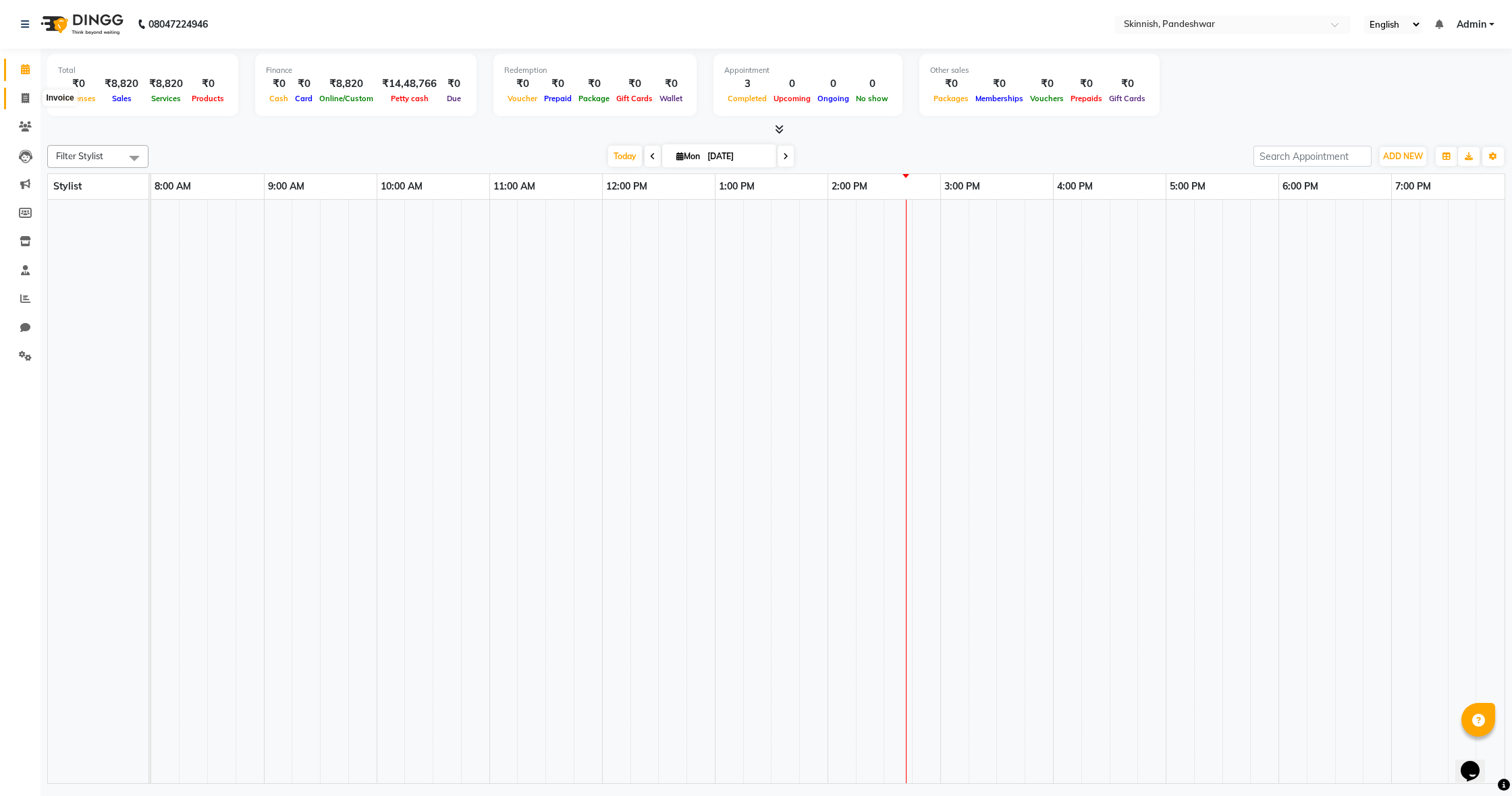
click at [28, 100] on icon at bounding box center [25, 98] width 8 height 10
select select "service"
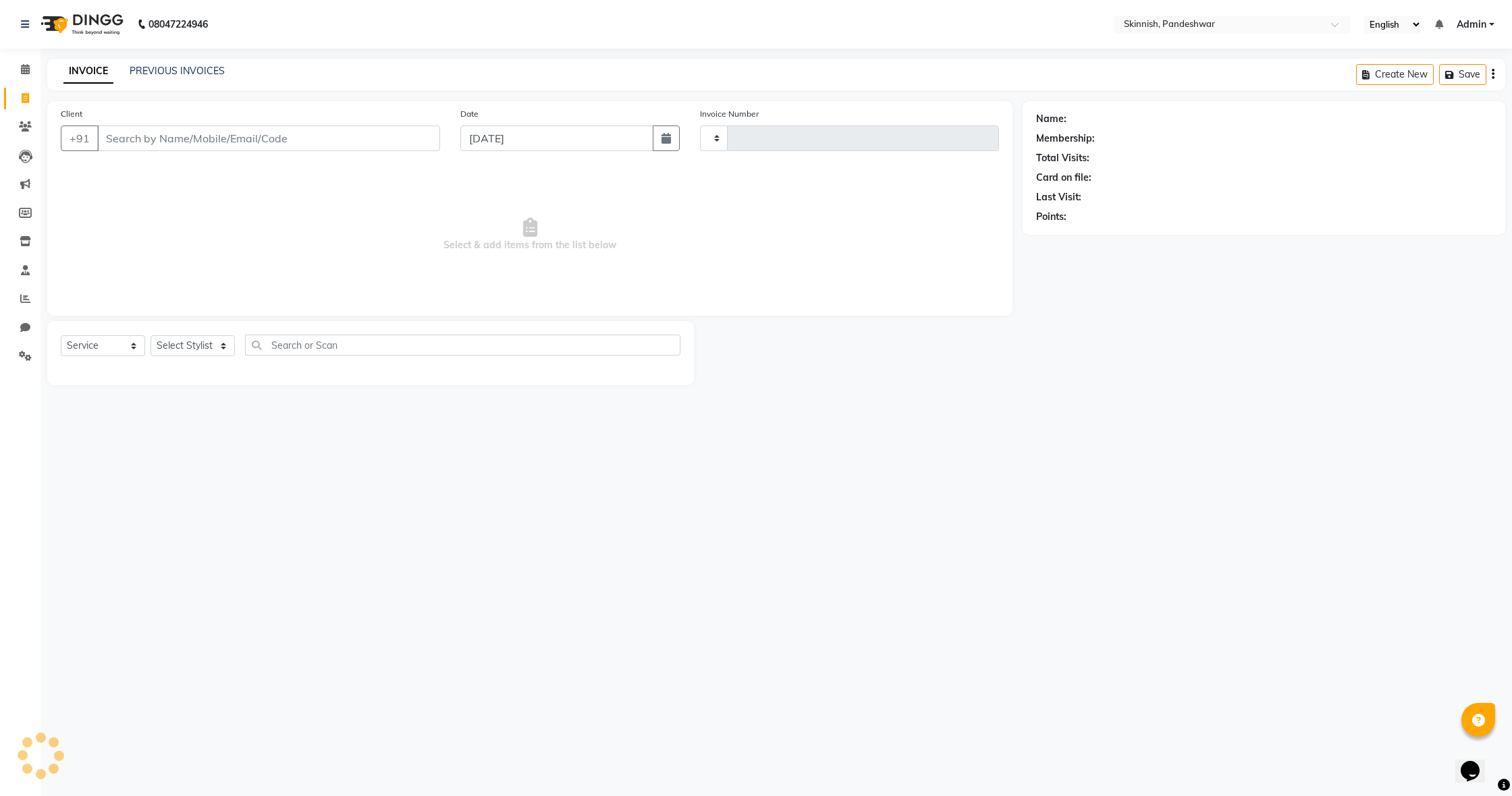
type input "1035"
select select "7886"
click at [23, 72] on icon at bounding box center [25, 69] width 9 height 10
